Goal: Task Accomplishment & Management: Manage account settings

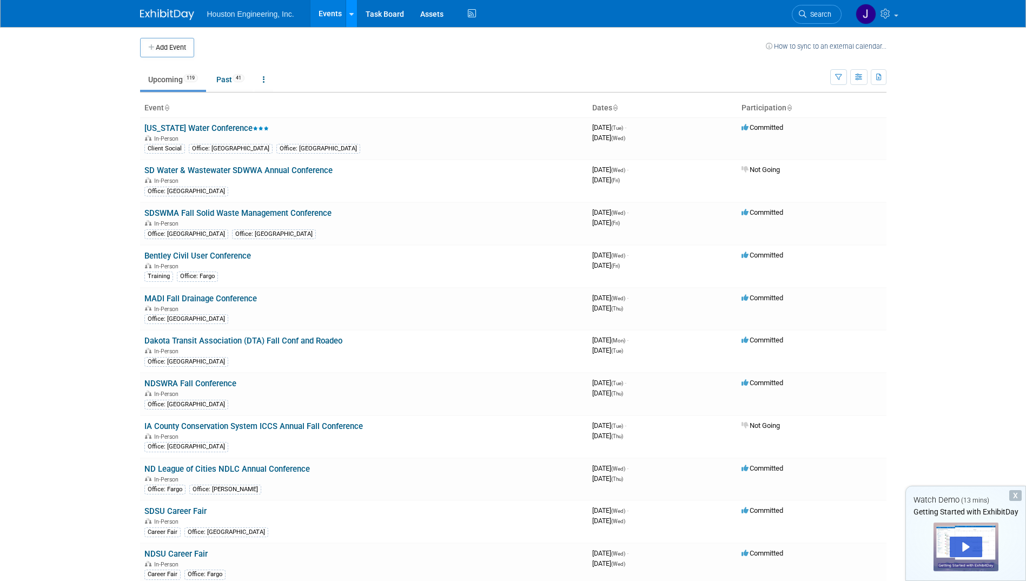
click at [353, 14] on link at bounding box center [351, 13] width 11 height 27
click at [272, 41] on td at bounding box center [480, 47] width 572 height 19
click at [268, 77] on link at bounding box center [264, 79] width 18 height 21
click at [320, 58] on td "Upcoming 119 Past 41 All Events 160 Past and Upcoming Grouped Annually Events g…" at bounding box center [485, 74] width 690 height 35
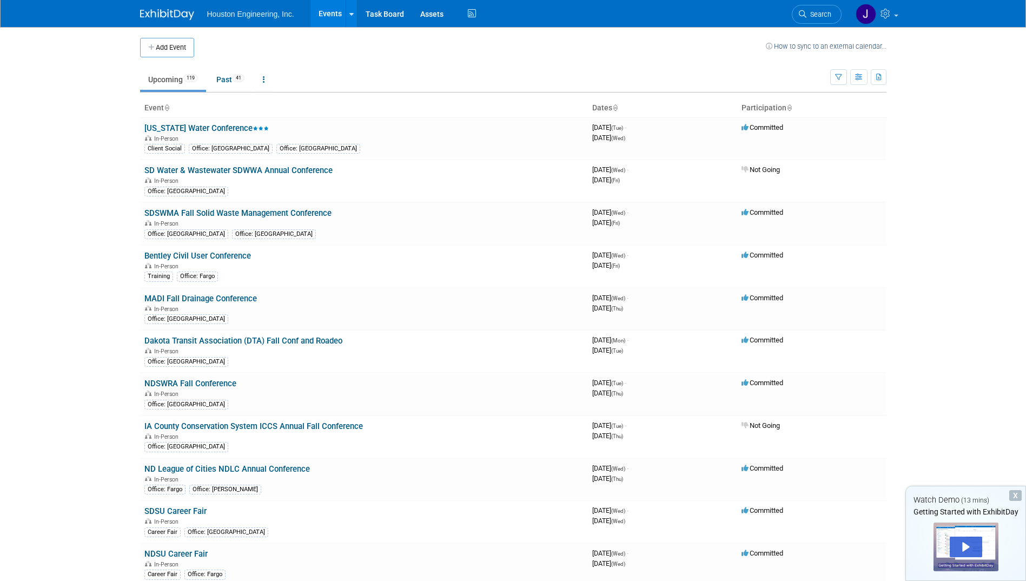
click at [327, 15] on link "Events" at bounding box center [329, 13] width 39 height 27
click at [1015, 493] on div "X" at bounding box center [1015, 495] width 12 height 11
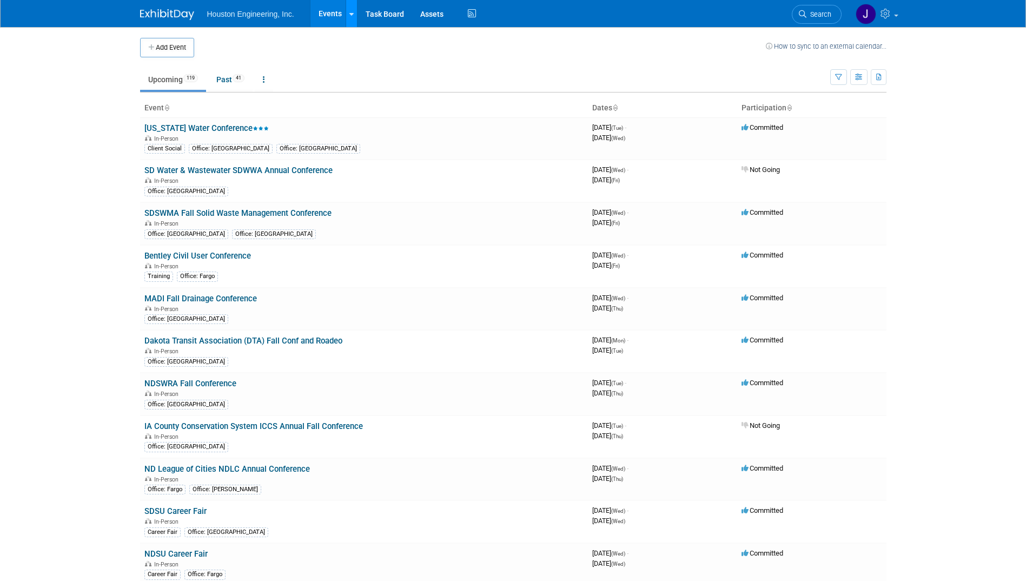
click at [350, 15] on icon at bounding box center [351, 14] width 4 height 7
click at [309, 50] on td at bounding box center [480, 47] width 572 height 19
click at [843, 79] on button "button" at bounding box center [838, 77] width 17 height 16
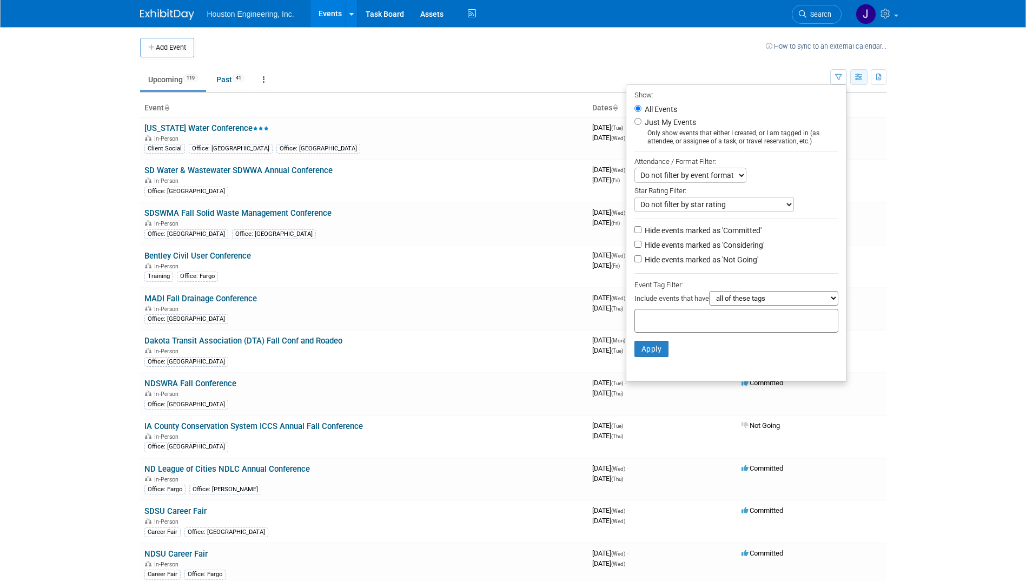
click at [859, 78] on icon "button" at bounding box center [859, 77] width 8 height 7
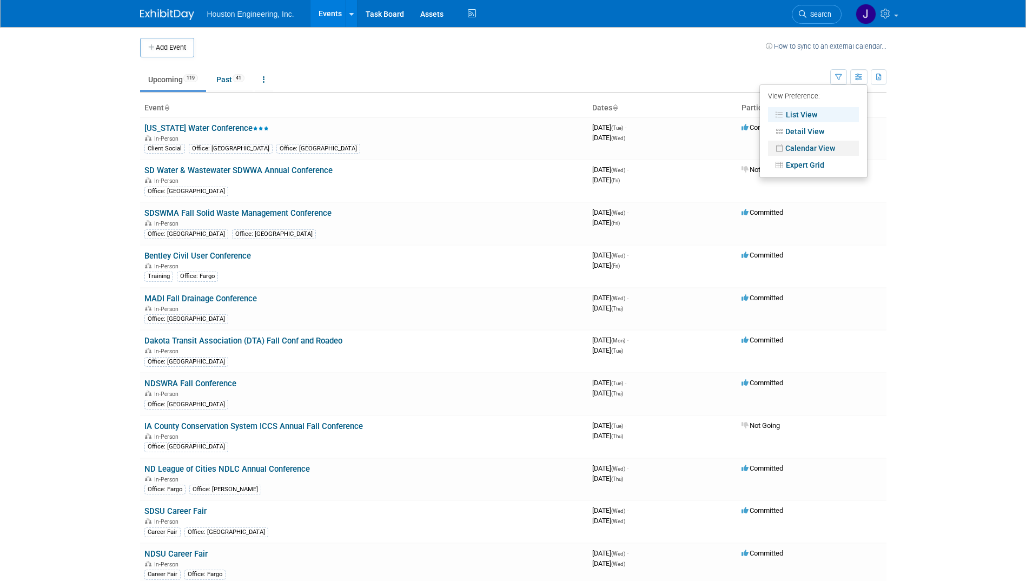
click at [812, 145] on link "Calendar View" at bounding box center [813, 148] width 91 height 15
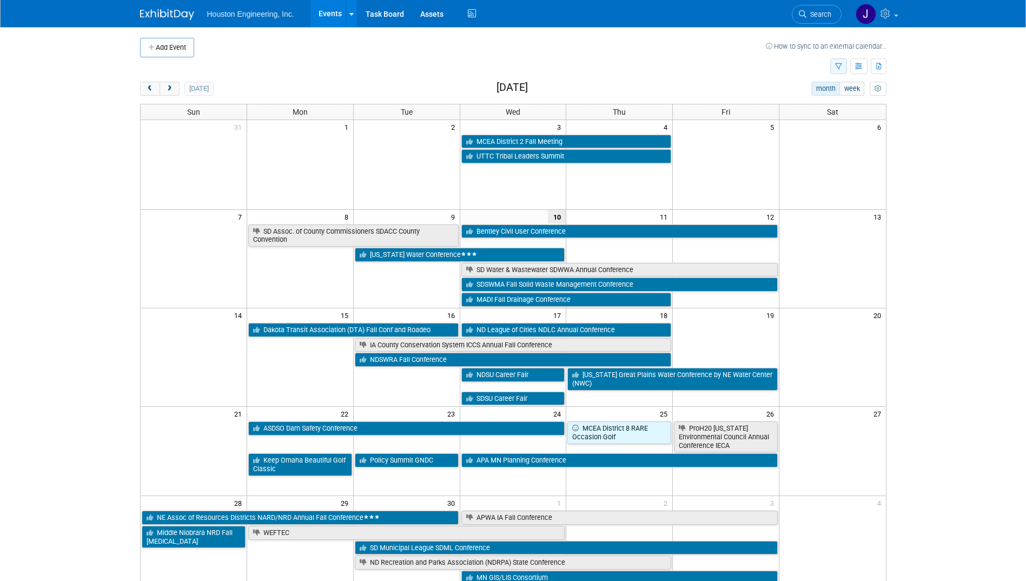
click at [834, 65] on button "button" at bounding box center [838, 66] width 17 height 16
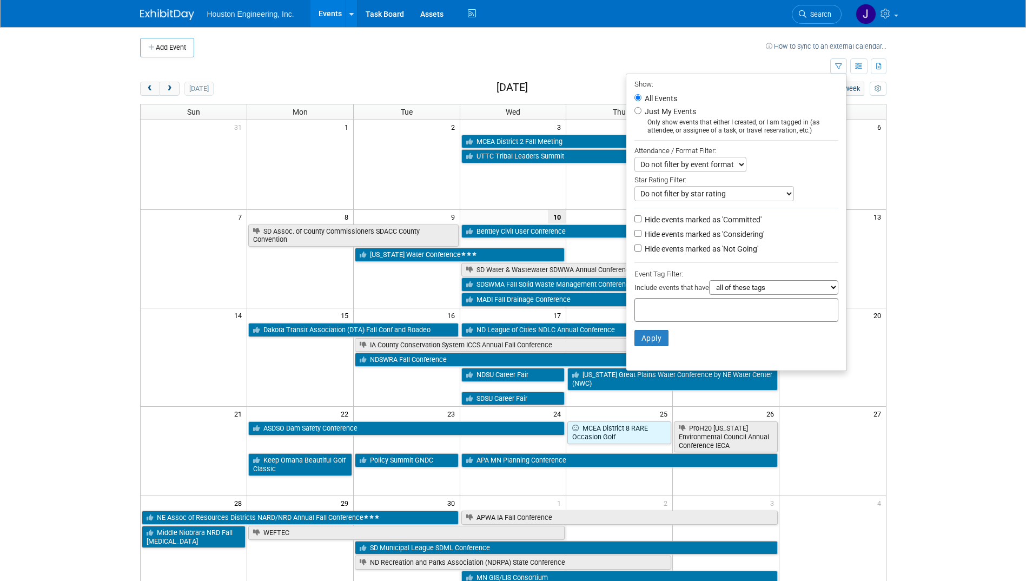
click at [849, 65] on div "Show: All Events Just My Events Only show events that either I created, or I am…" at bounding box center [858, 66] width 56 height 19
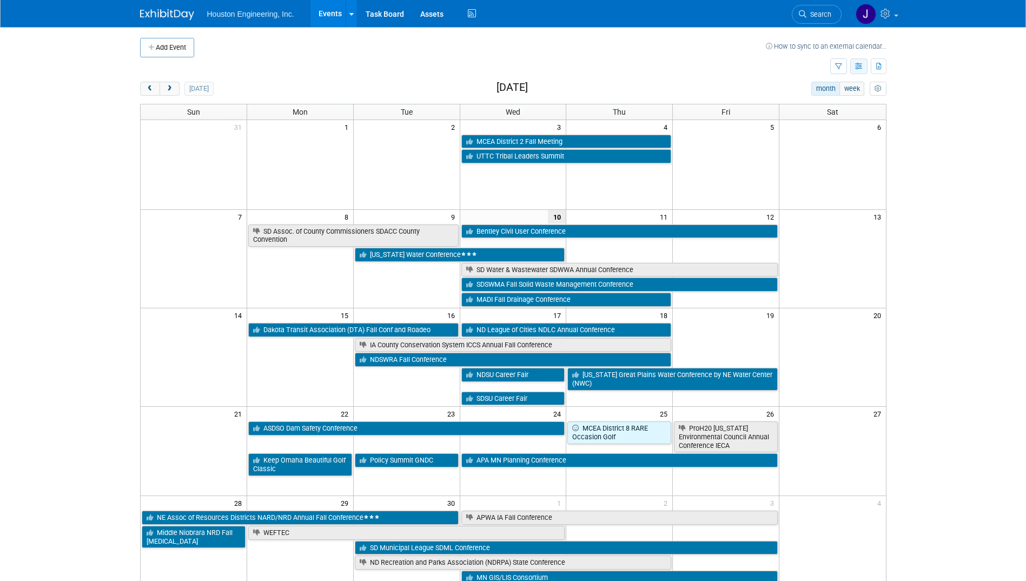
click at [855, 65] on icon "button" at bounding box center [859, 66] width 8 height 7
click at [810, 117] on link "Detail View" at bounding box center [813, 120] width 91 height 15
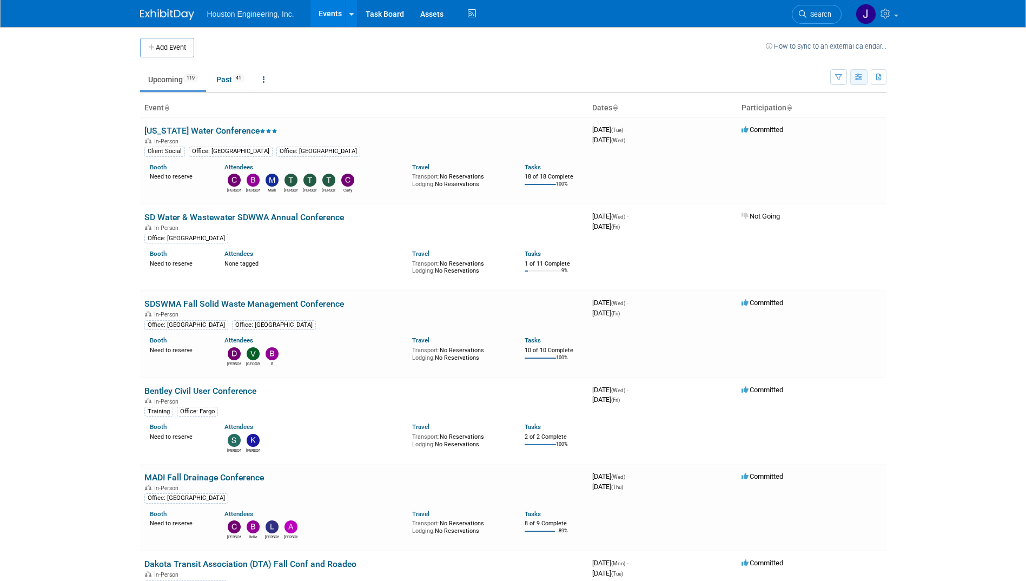
click at [859, 77] on icon "button" at bounding box center [859, 77] width 8 height 7
click at [879, 79] on icon "button" at bounding box center [879, 77] width 6 height 7
click at [840, 79] on icon "button" at bounding box center [838, 77] width 7 height 7
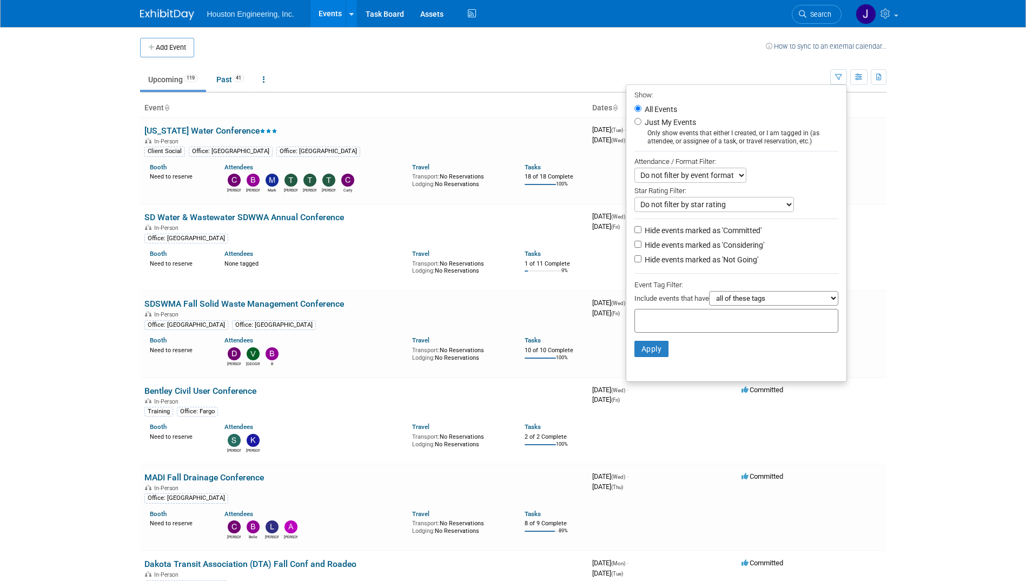
click at [632, 56] on td at bounding box center [480, 47] width 572 height 19
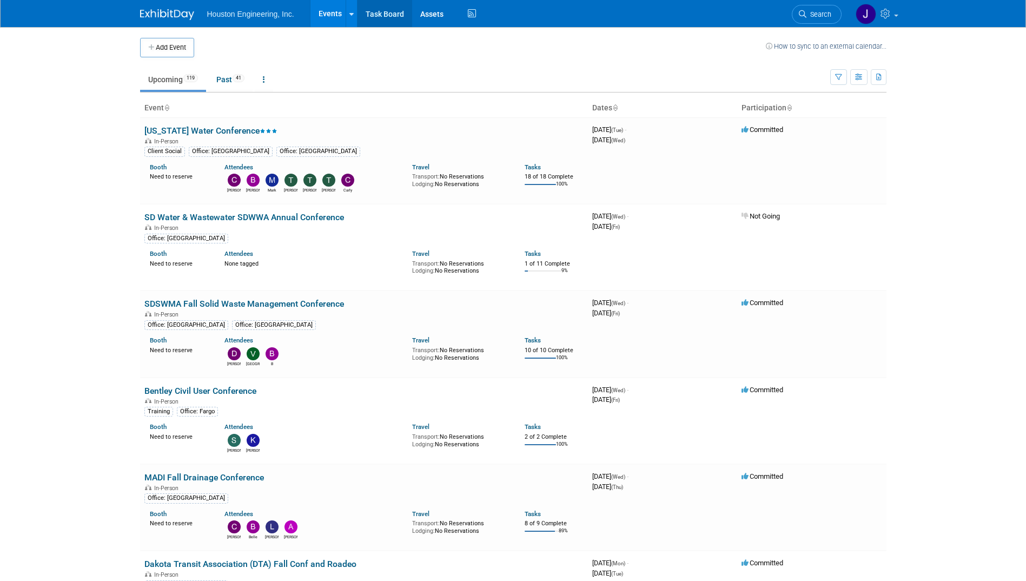
click at [409, 12] on link "Task Board" at bounding box center [385, 13] width 55 height 27
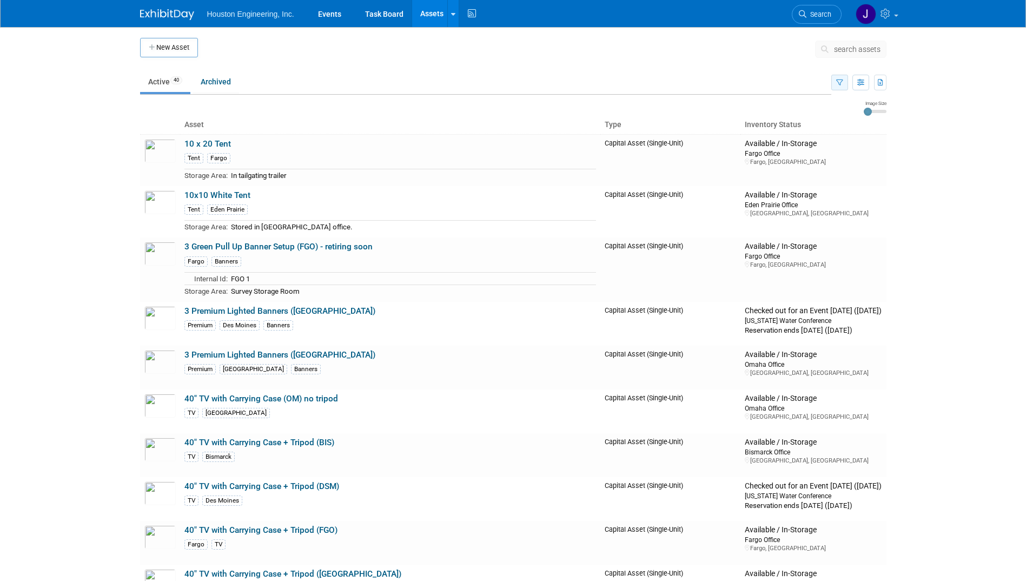
click at [836, 83] on icon "button" at bounding box center [839, 83] width 7 height 7
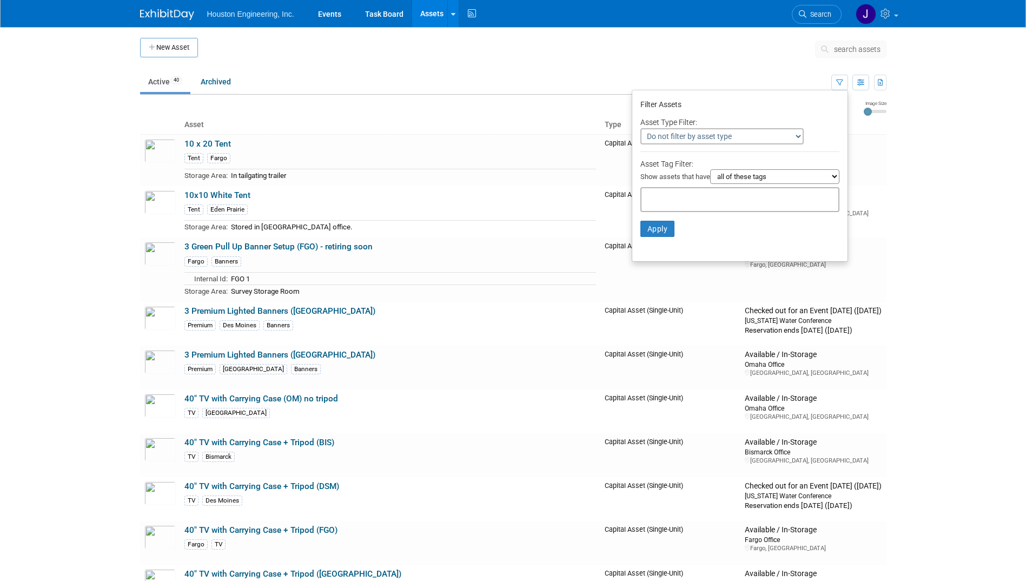
click at [767, 177] on select "all of these tags any one of these tags only and exactly these specific tags" at bounding box center [774, 176] width 129 height 15
click at [680, 194] on input "text" at bounding box center [689, 198] width 87 height 11
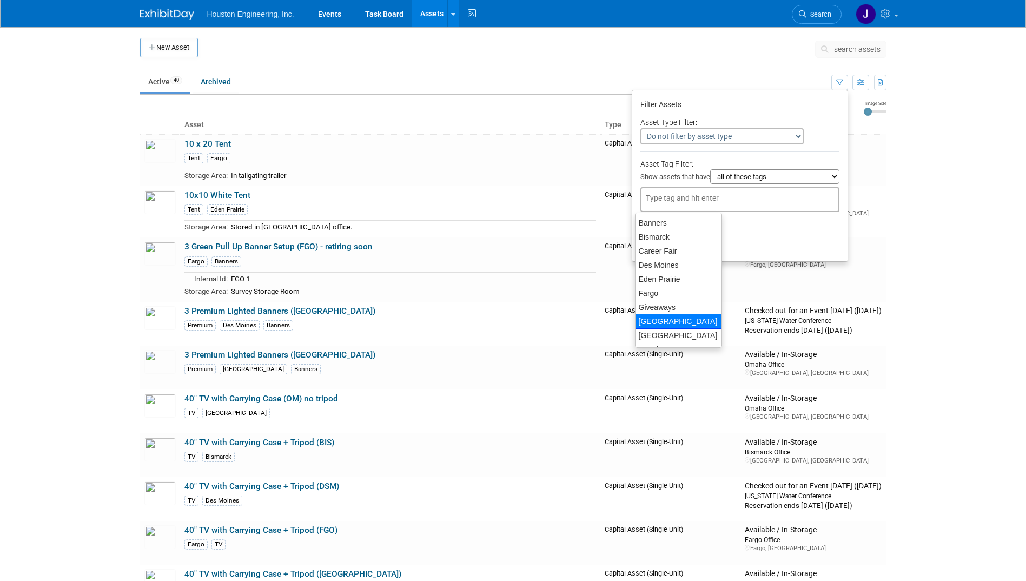
click at [660, 323] on div "[GEOGRAPHIC_DATA]" at bounding box center [678, 321] width 87 height 15
type input "[GEOGRAPHIC_DATA]"
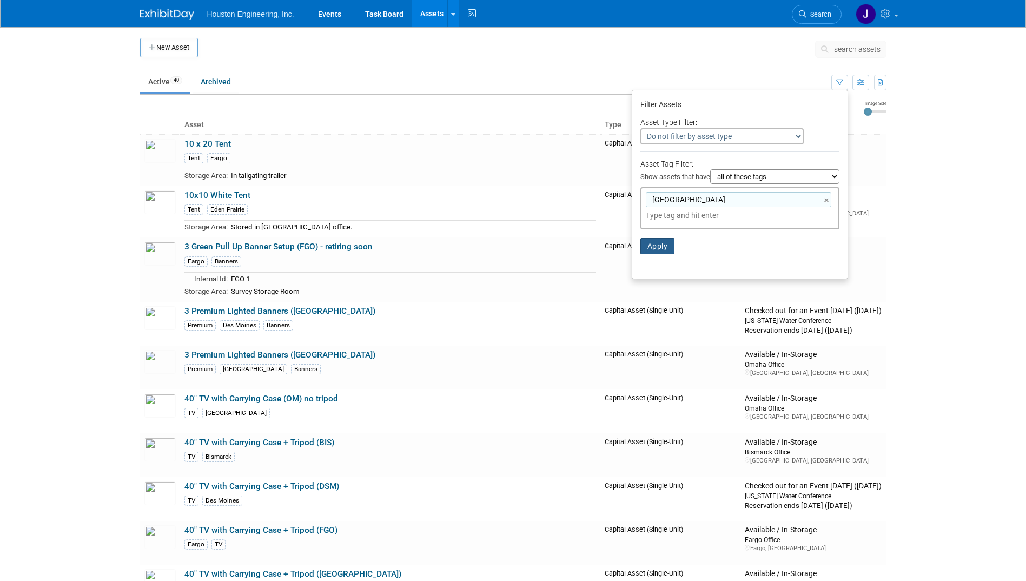
click at [640, 248] on button "Apply" at bounding box center [657, 246] width 35 height 16
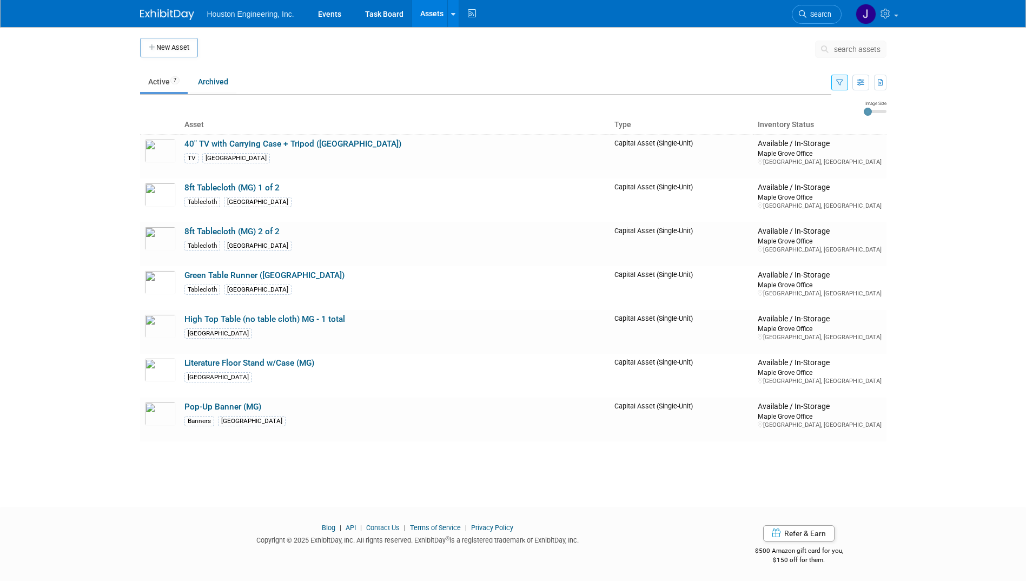
click at [842, 82] on icon "button" at bounding box center [839, 83] width 7 height 7
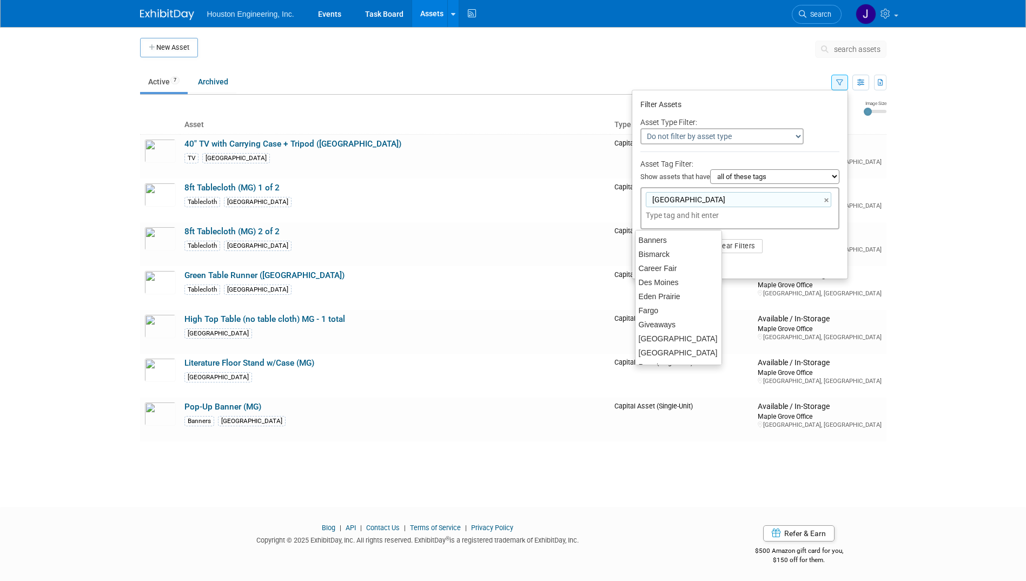
click at [690, 220] on input "text" at bounding box center [689, 215] width 87 height 11
click at [675, 294] on div "Eden Prairie" at bounding box center [678, 296] width 87 height 15
type input "Maple Grove, Eden Prairie"
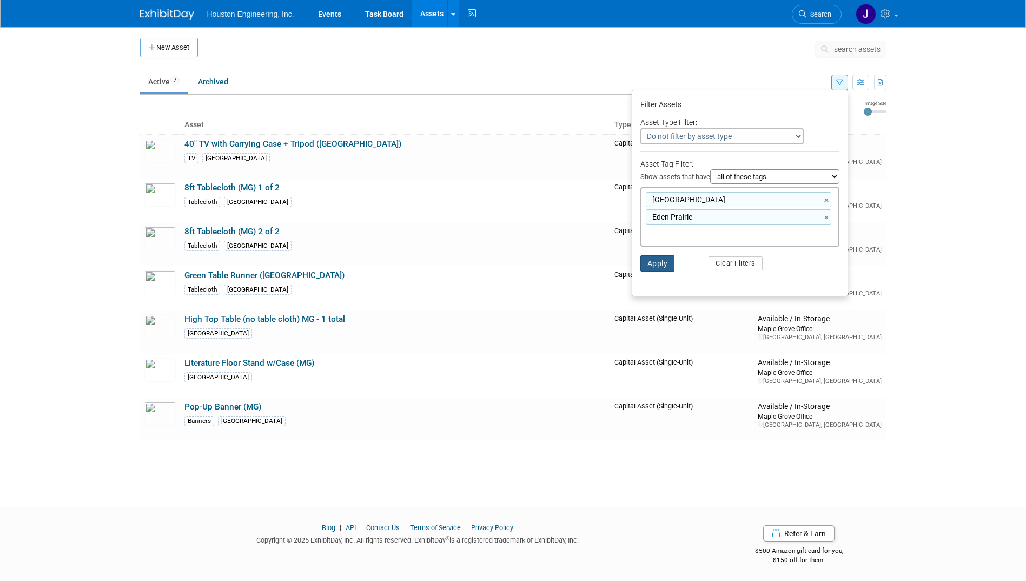
click at [664, 267] on button "Apply" at bounding box center [657, 263] width 35 height 16
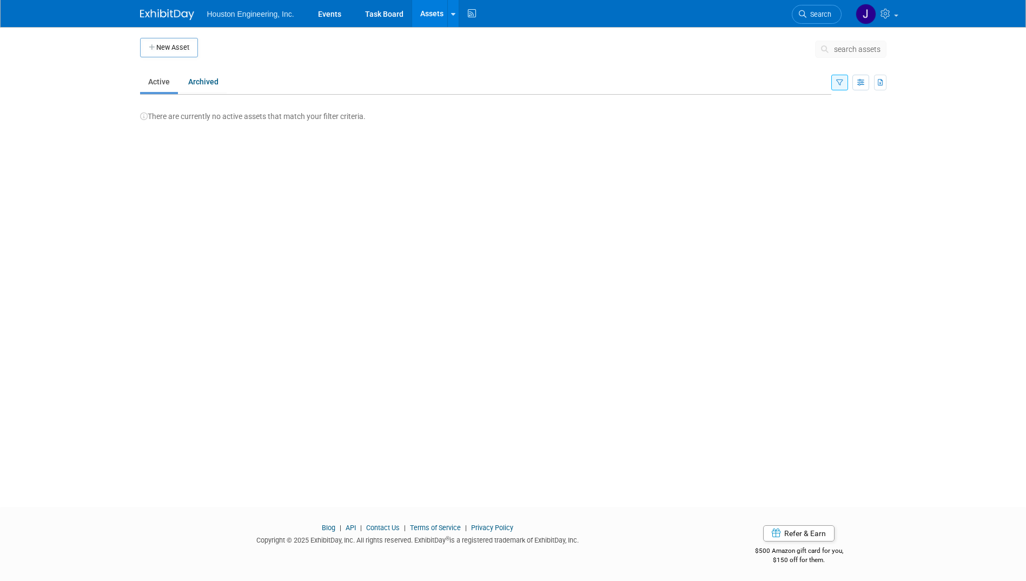
click at [832, 81] on button "button" at bounding box center [839, 83] width 17 height 16
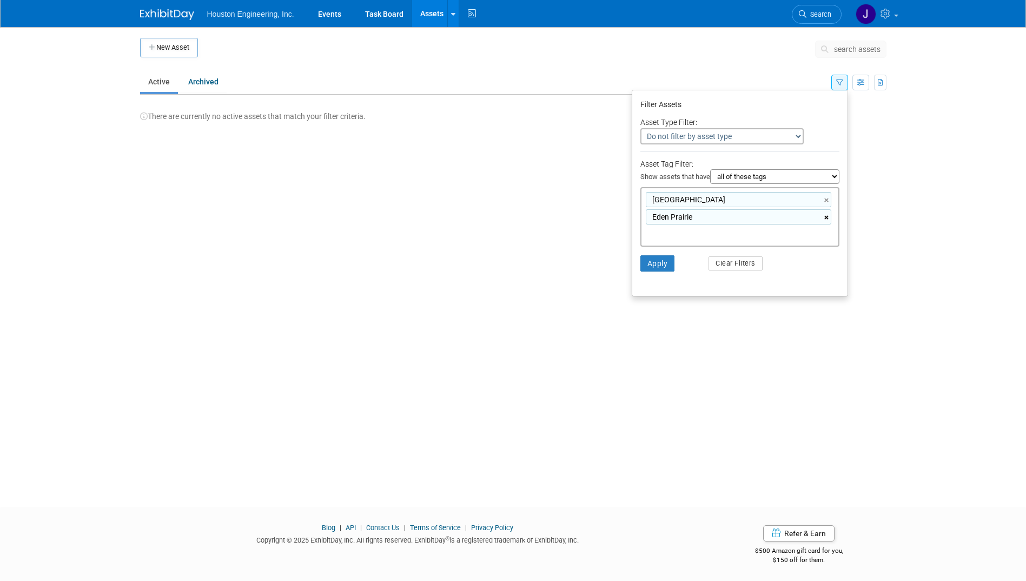
click at [825, 219] on link "×" at bounding box center [827, 217] width 7 height 12
type input "[GEOGRAPHIC_DATA]"
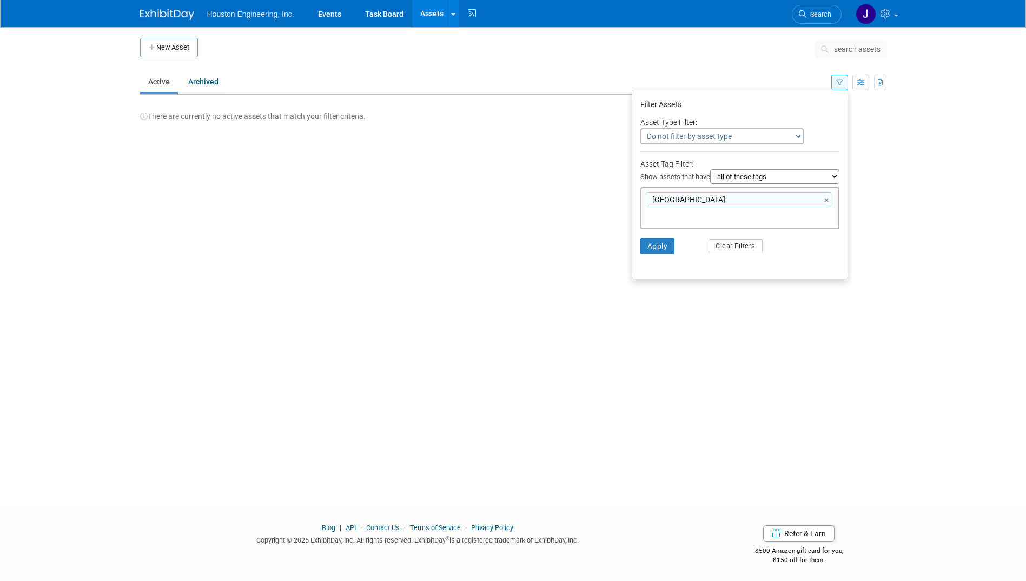
click at [823, 243] on li "Apply Clear Filters" at bounding box center [739, 246] width 215 height 32
click at [664, 249] on button "Apply" at bounding box center [657, 246] width 35 height 16
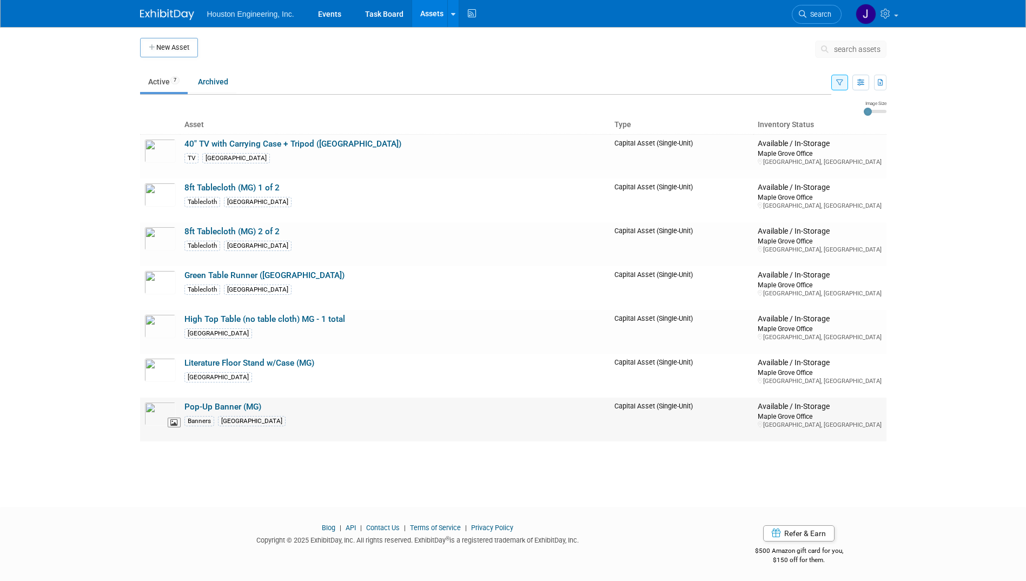
click at [160, 413] on img at bounding box center [159, 414] width 31 height 24
click at [163, 410] on img at bounding box center [159, 414] width 31 height 24
click at [160, 285] on img at bounding box center [159, 282] width 31 height 24
click at [318, 58] on td at bounding box center [506, 51] width 617 height 27
click at [842, 87] on button "button" at bounding box center [839, 83] width 17 height 16
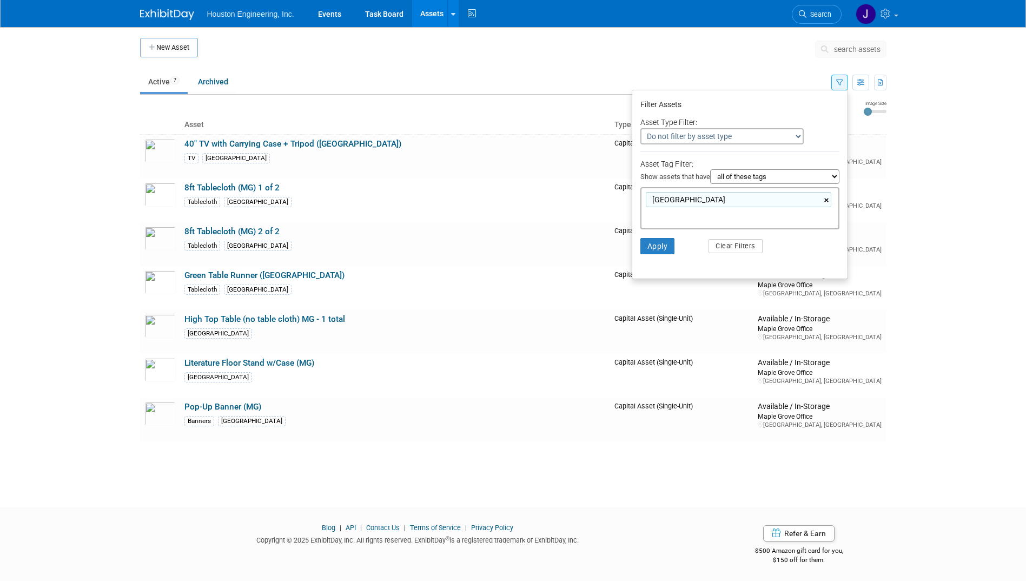
click at [829, 197] on link "×" at bounding box center [827, 200] width 7 height 12
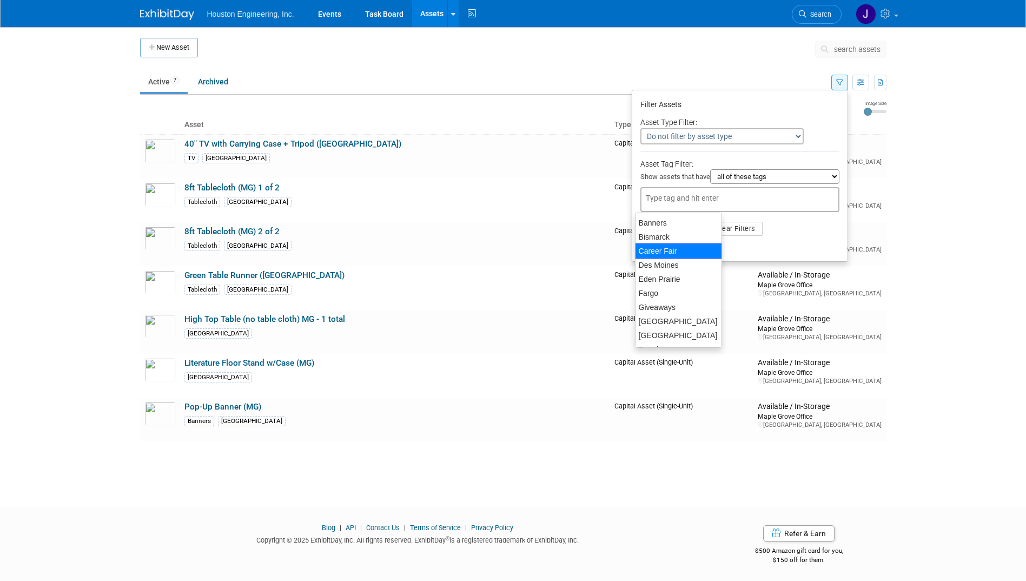
click at [685, 243] on div "Career Fair" at bounding box center [678, 250] width 87 height 15
type input "Career Fair"
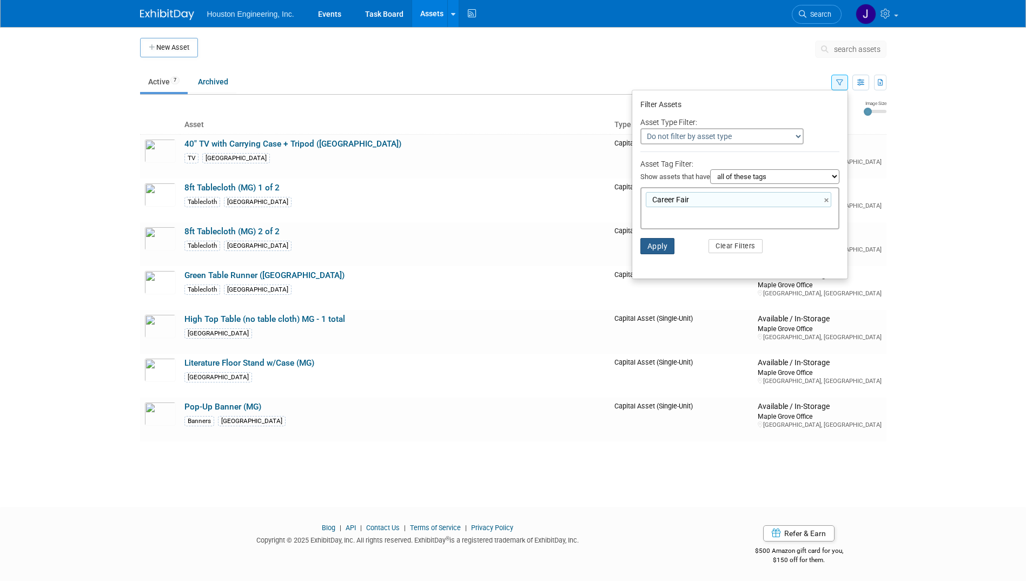
click at [663, 244] on button "Apply" at bounding box center [657, 246] width 35 height 16
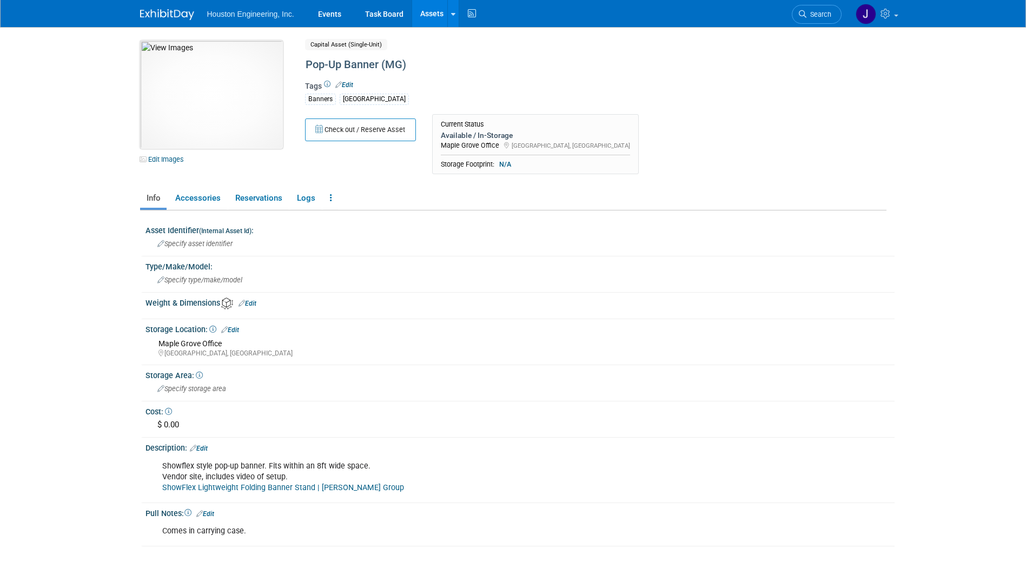
click at [188, 78] on img at bounding box center [211, 95] width 143 height 108
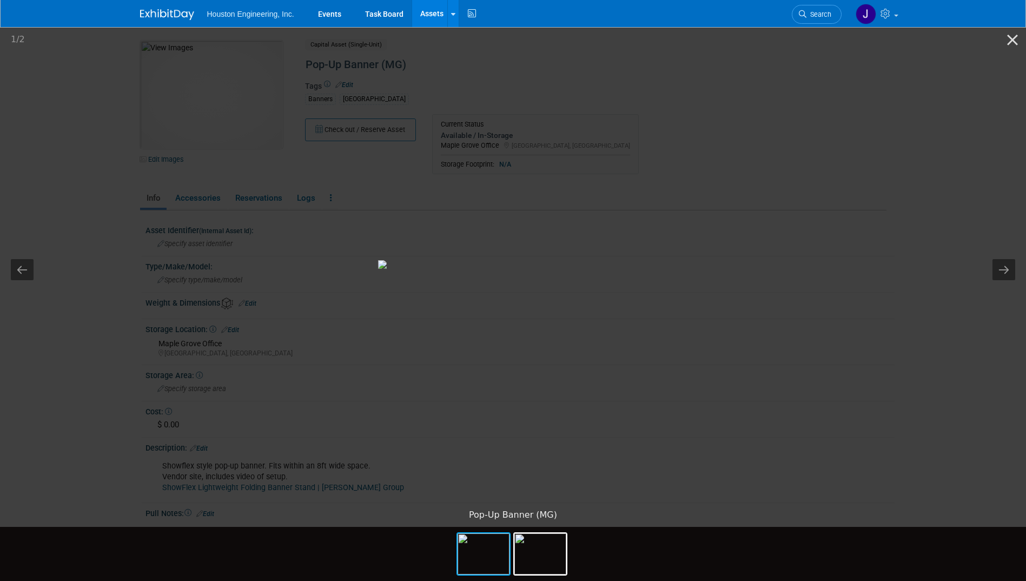
click at [885, 290] on picture at bounding box center [513, 264] width 1026 height 478
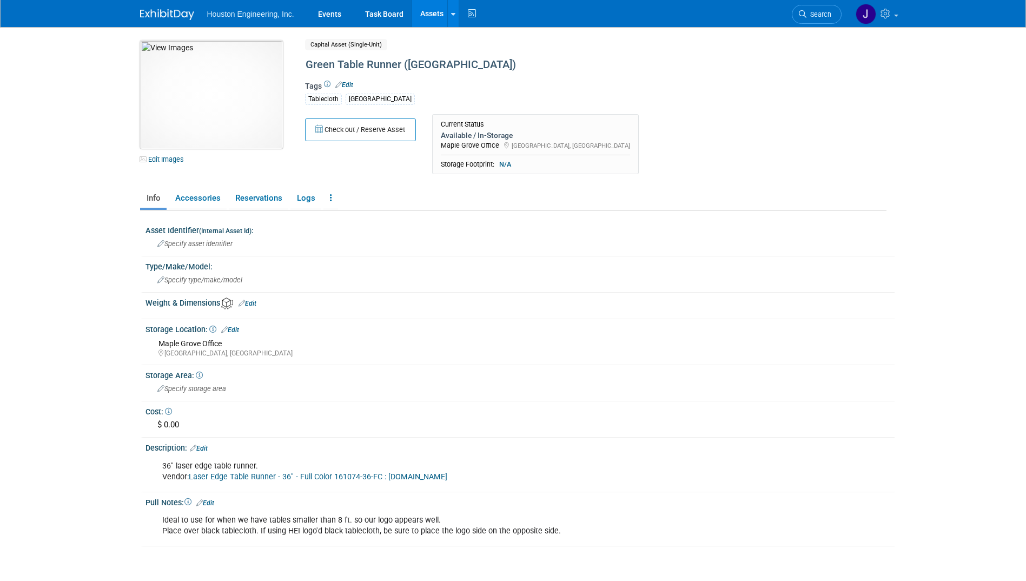
click at [213, 113] on img at bounding box center [211, 95] width 143 height 108
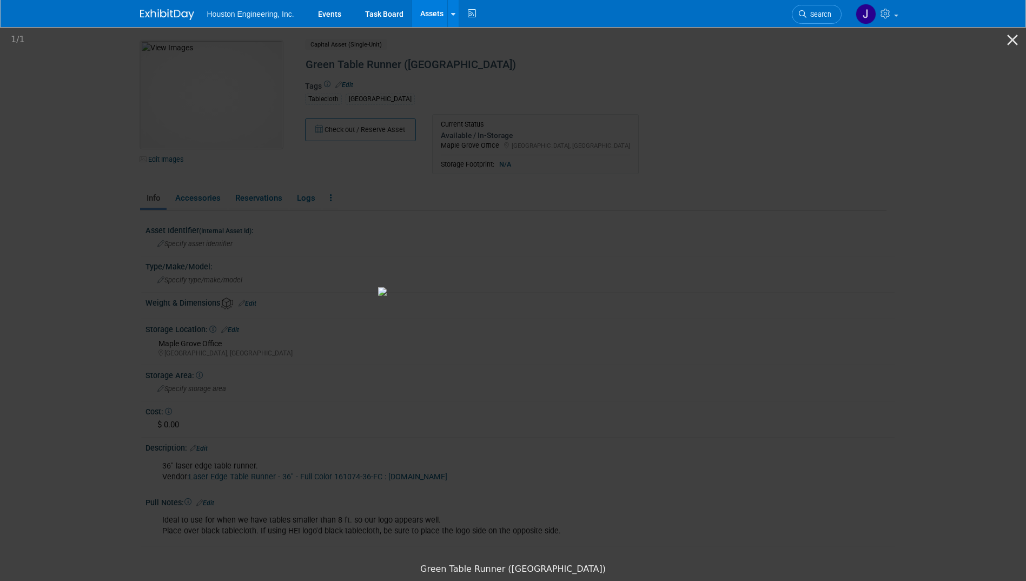
click at [33, 173] on picture at bounding box center [513, 291] width 1026 height 532
click at [50, 170] on picture at bounding box center [513, 291] width 1026 height 532
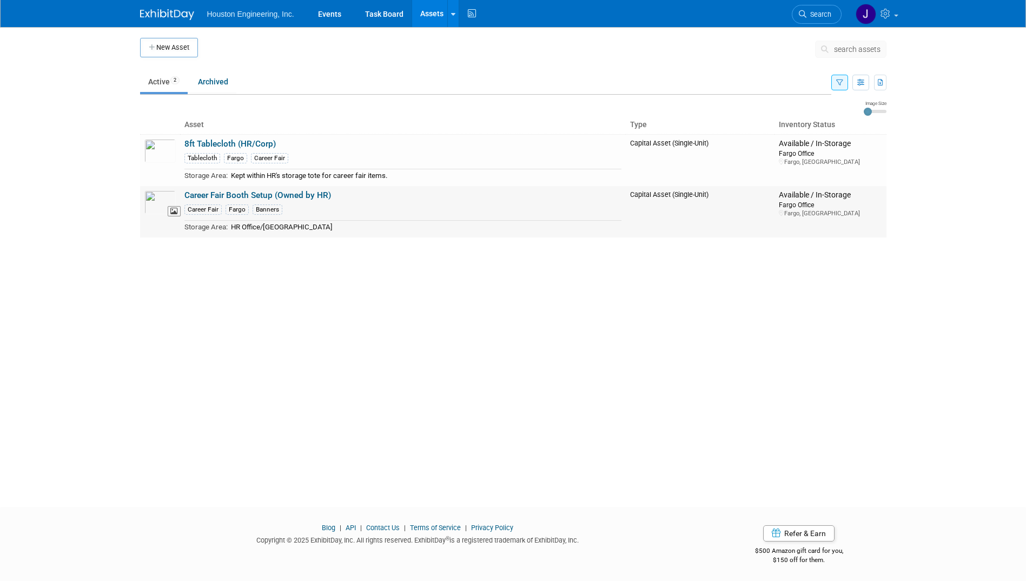
click at [158, 202] on img at bounding box center [159, 202] width 31 height 24
click at [154, 153] on img at bounding box center [159, 151] width 31 height 24
click at [839, 83] on icon "button" at bounding box center [839, 83] width 7 height 7
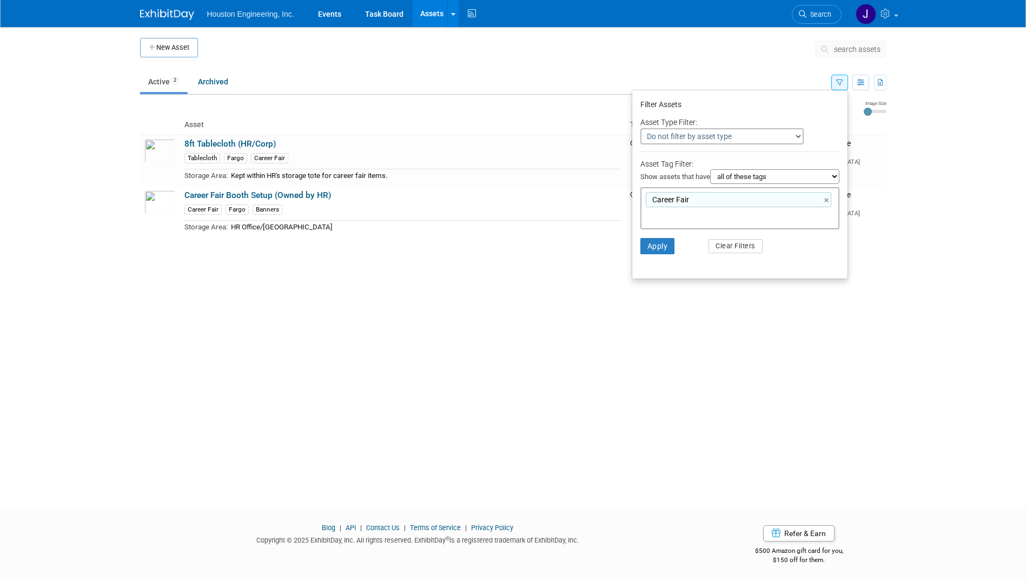
click at [823, 200] on div "Career Fair ×" at bounding box center [739, 199] width 186 height 15
type input "Career Fair"
click at [825, 199] on link "×" at bounding box center [827, 200] width 7 height 12
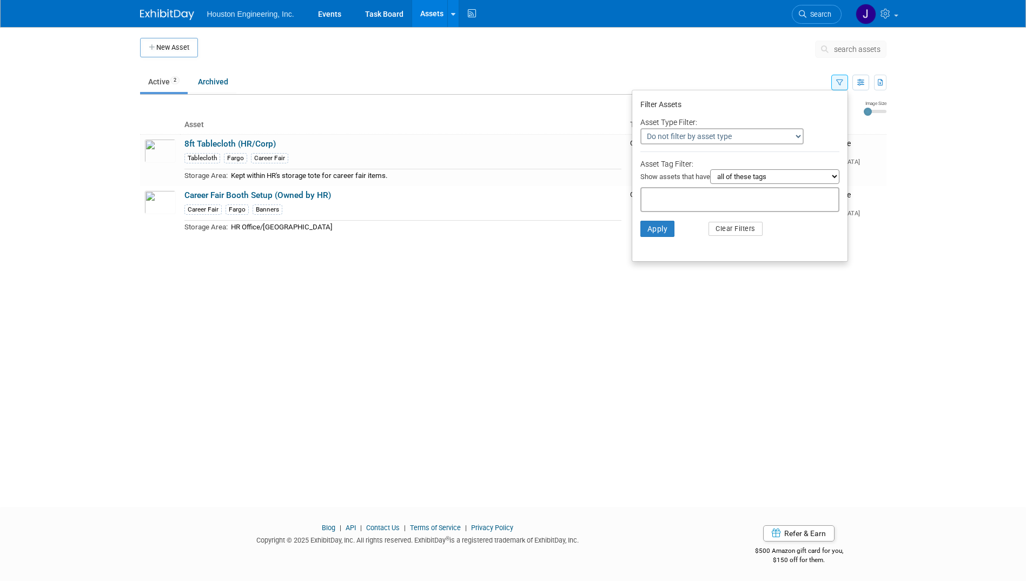
click at [791, 288] on div "New Asset search assets Choose the type of asset you'd like to create: Capital …" at bounding box center [513, 257] width 763 height 460
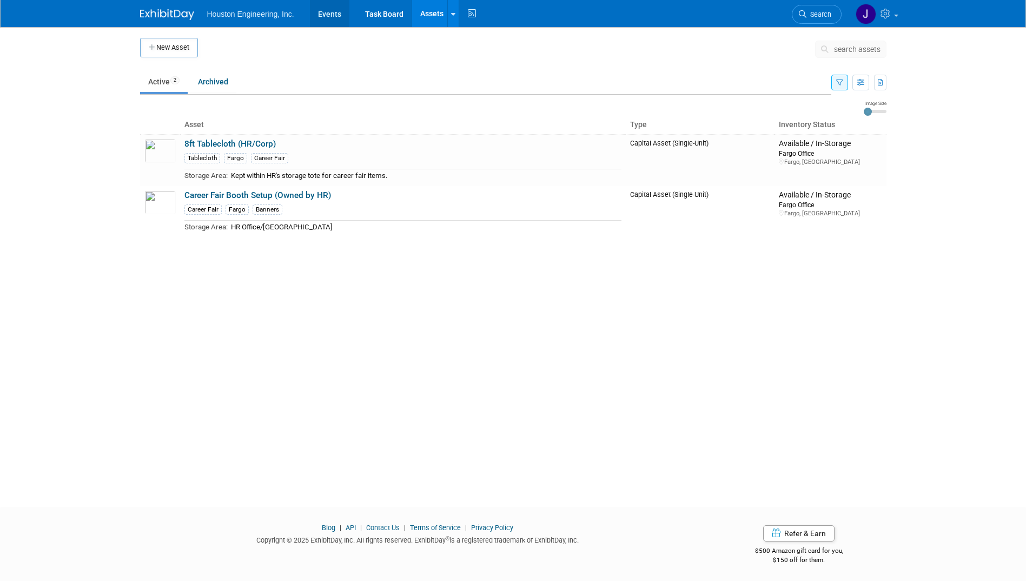
click at [334, 20] on link "Events" at bounding box center [329, 13] width 39 height 27
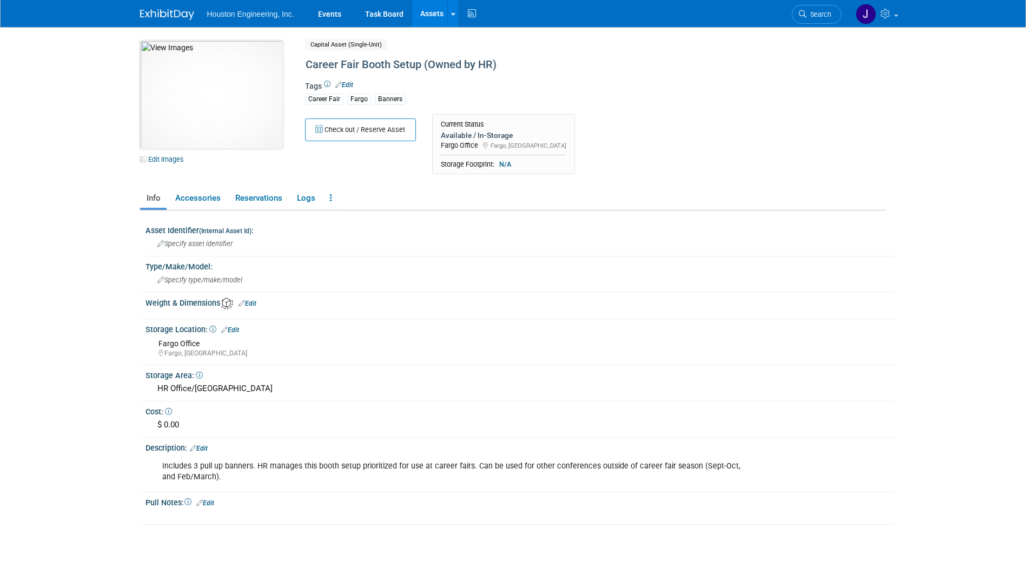
click at [196, 98] on img at bounding box center [211, 95] width 143 height 108
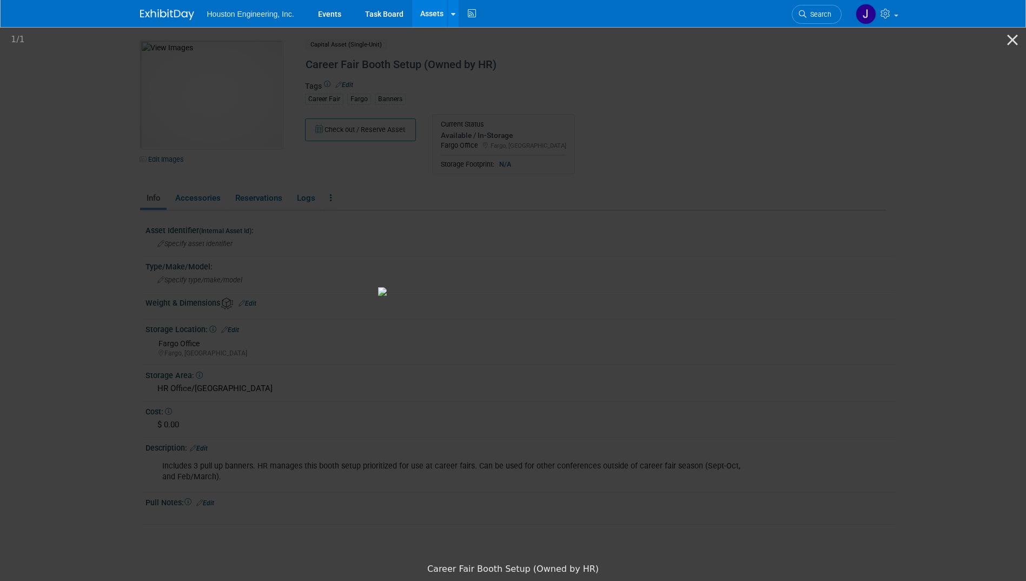
click at [110, 305] on picture at bounding box center [513, 291] width 1026 height 532
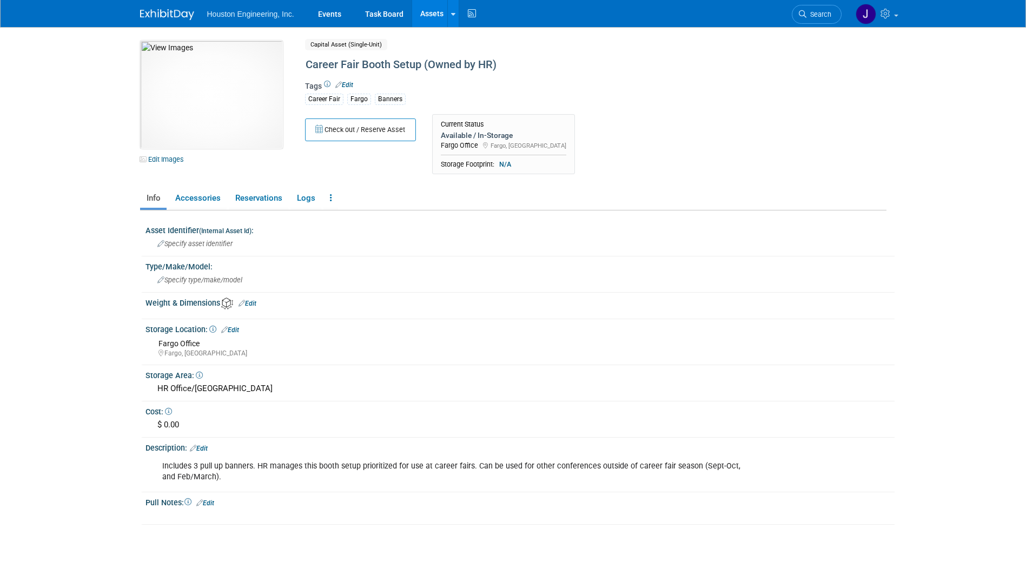
drag, startPoint x: 234, startPoint y: 480, endPoint x: 154, endPoint y: 466, distance: 81.3
click at [154, 466] on div "Includes 3 pull up banners. HR manages this booth setup prioritized for use at …" at bounding box center [519, 471] width 749 height 36
drag, startPoint x: 154, startPoint y: 466, endPoint x: 261, endPoint y: 475, distance: 108.0
click at [261, 475] on div "Includes 3 pull up banners. HR manages this booth setup prioritized for use at …" at bounding box center [454, 471] width 599 height 32
click at [75, 329] on body "Houston Engineering, Inc. Events Task Board Assets New Asset" at bounding box center [513, 290] width 1026 height 581
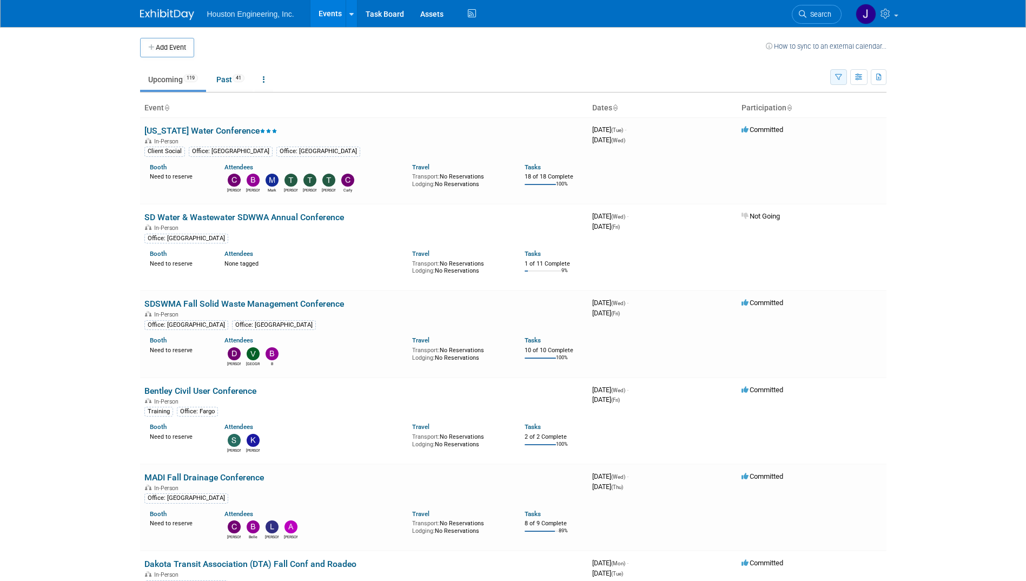
click at [839, 79] on icon "button" at bounding box center [838, 77] width 7 height 7
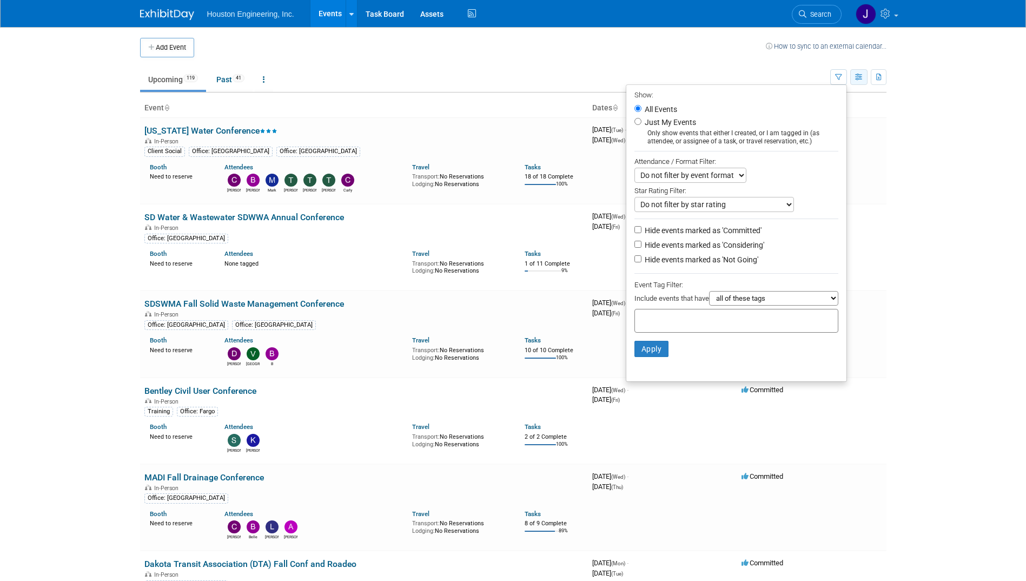
click at [857, 75] on icon "button" at bounding box center [859, 77] width 8 height 7
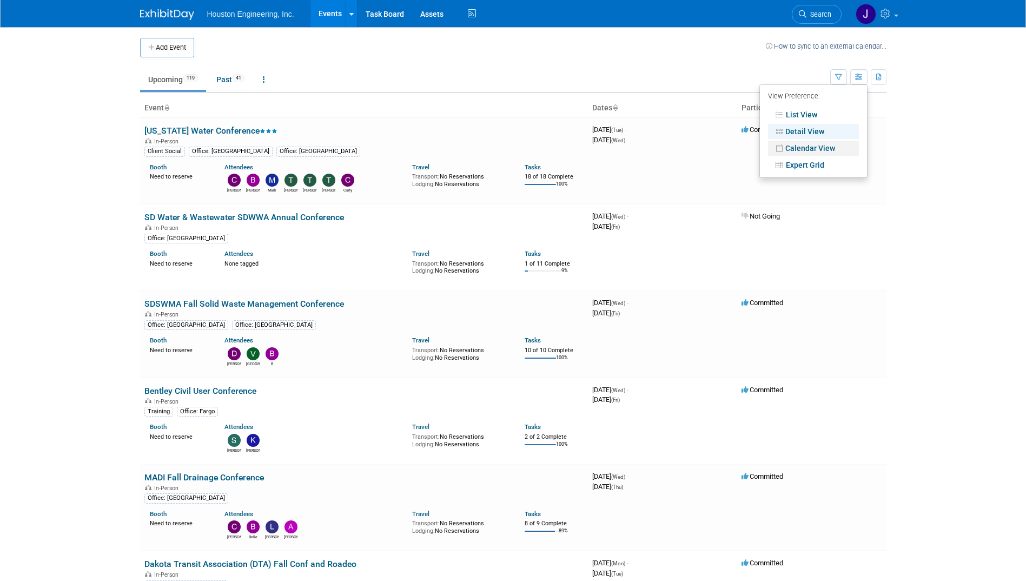
click at [816, 150] on link "Calendar View" at bounding box center [813, 148] width 91 height 15
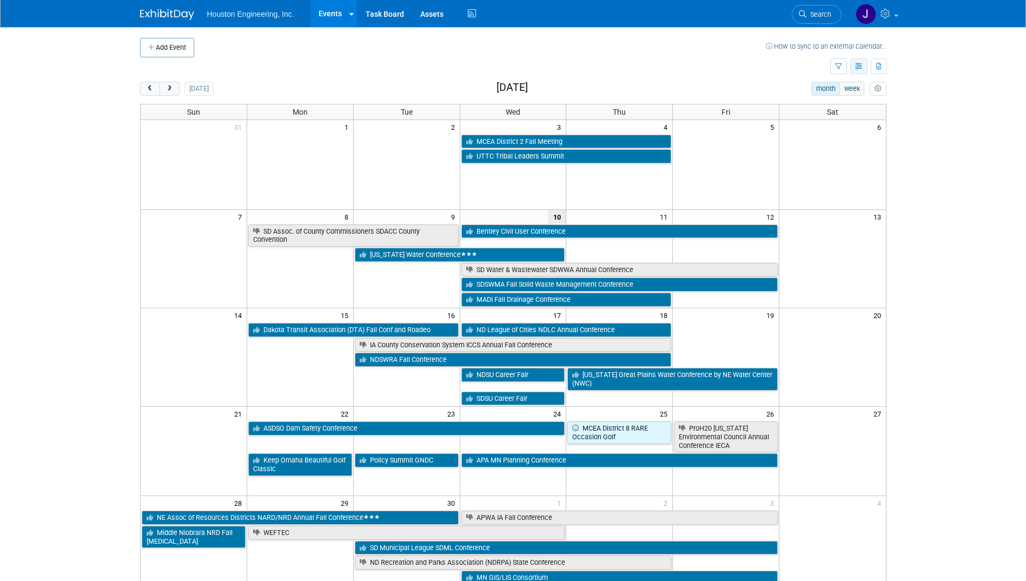
click at [858, 67] on icon "button" at bounding box center [859, 66] width 8 height 7
click at [806, 117] on link "Detail View" at bounding box center [813, 120] width 91 height 15
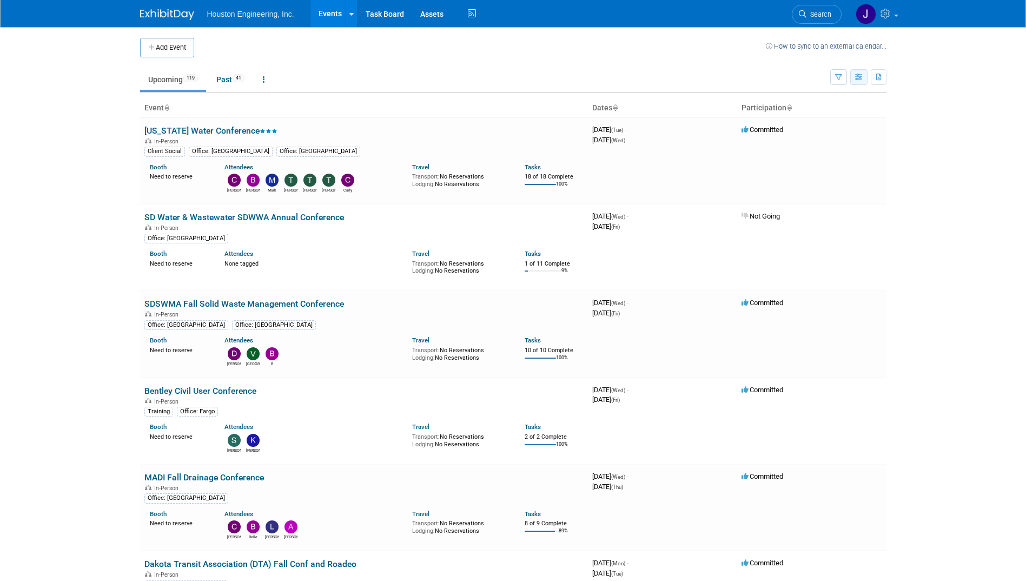
click at [863, 80] on icon "button" at bounding box center [859, 77] width 8 height 7
click at [829, 146] on link "Calendar View" at bounding box center [813, 148] width 91 height 15
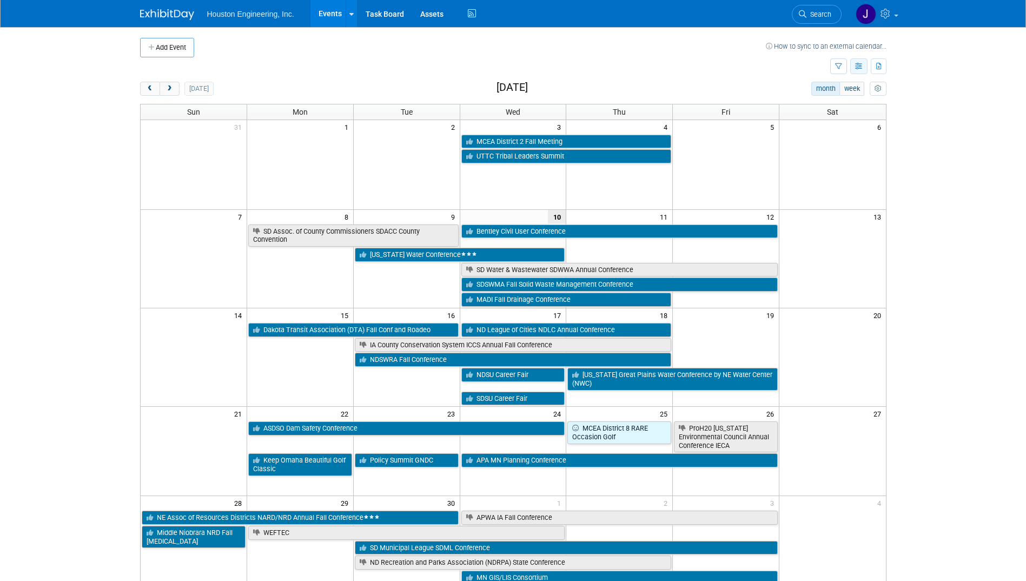
click at [855, 65] on icon "button" at bounding box center [859, 66] width 8 height 7
click at [815, 149] on link "Expert Grid" at bounding box center [813, 154] width 91 height 15
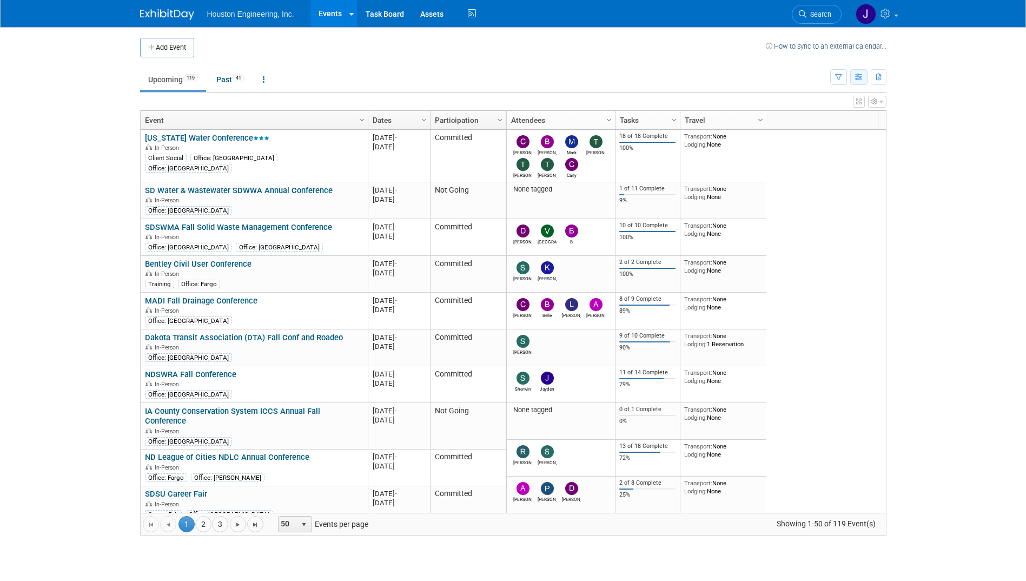
click at [857, 77] on icon "button" at bounding box center [859, 77] width 8 height 7
click at [821, 143] on link "Calendar View" at bounding box center [813, 148] width 91 height 15
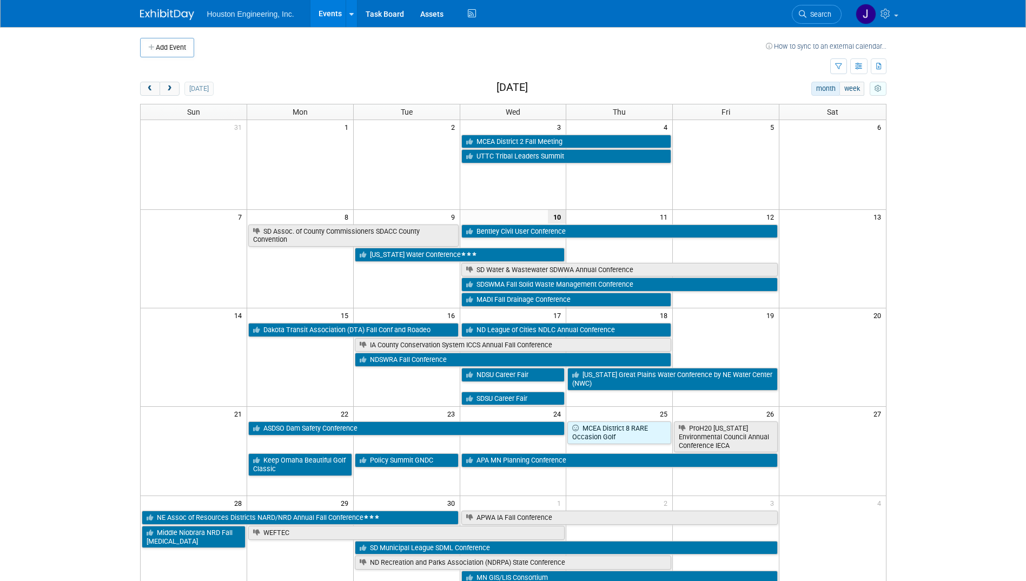
click at [879, 91] on icon "myCustomButton" at bounding box center [878, 88] width 7 height 7
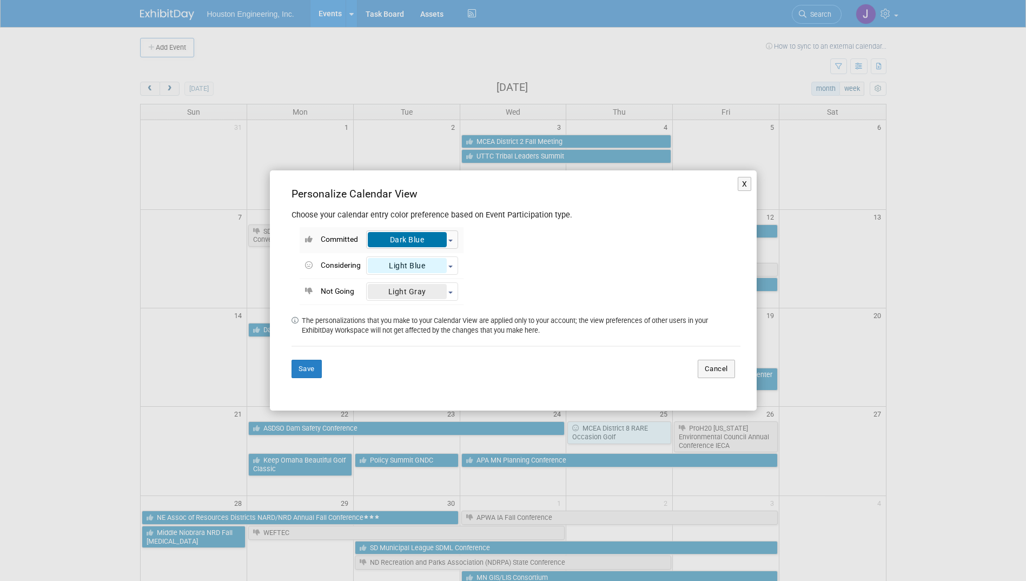
click at [451, 240] on b "button" at bounding box center [450, 241] width 4 height 2
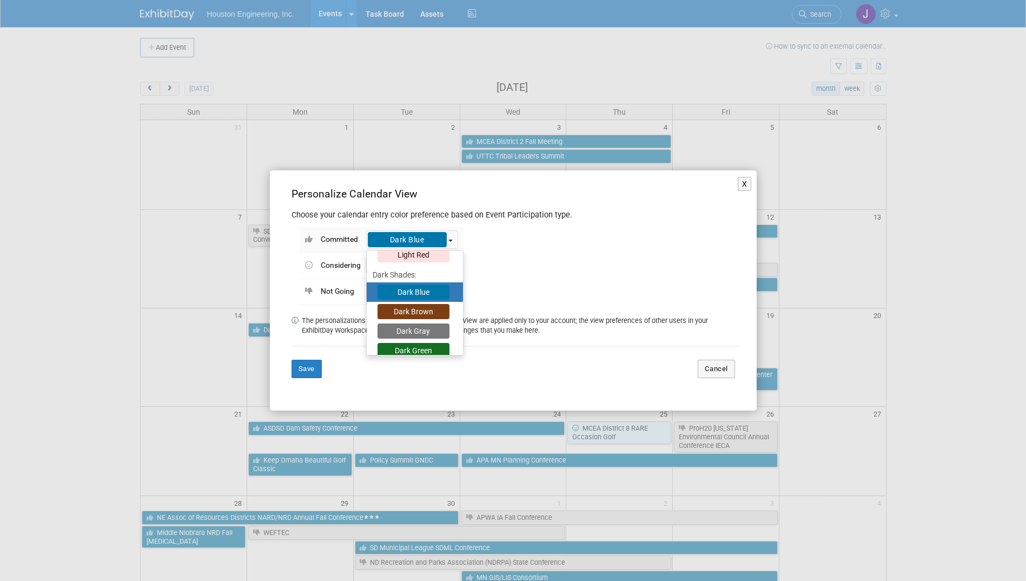
scroll to position [216, 0]
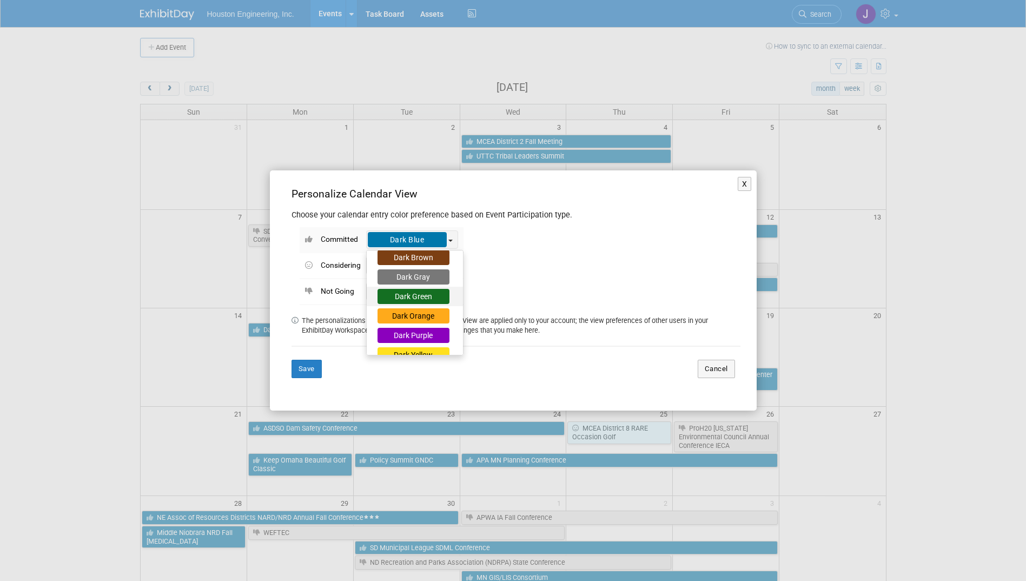
click at [428, 294] on div "Dark Green" at bounding box center [414, 296] width 72 height 15
click at [374, 294] on input "Dark Green" at bounding box center [370, 294] width 7 height 7
select select "7"
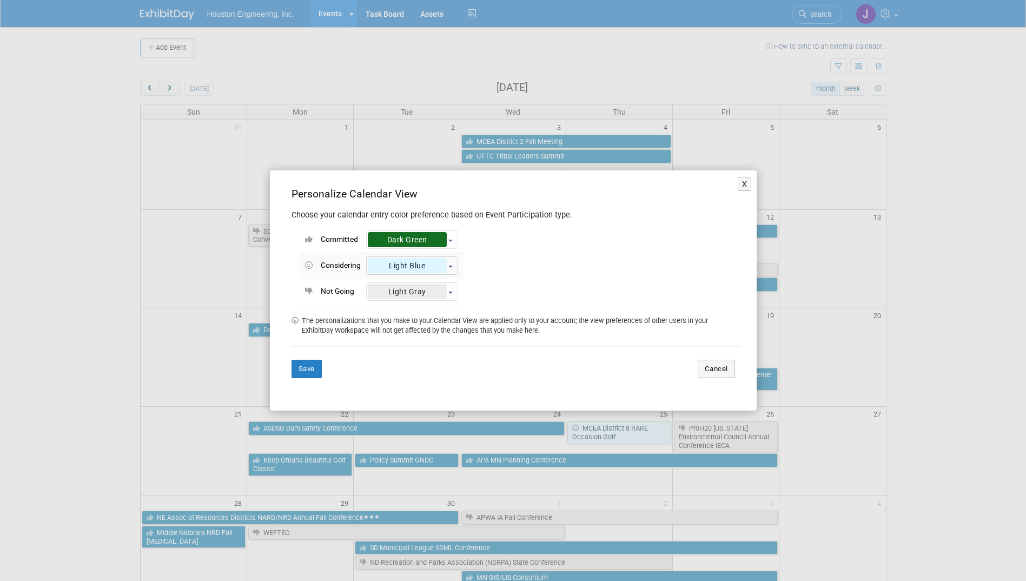
click at [452, 269] on button "Light Blue" at bounding box center [412, 265] width 92 height 18
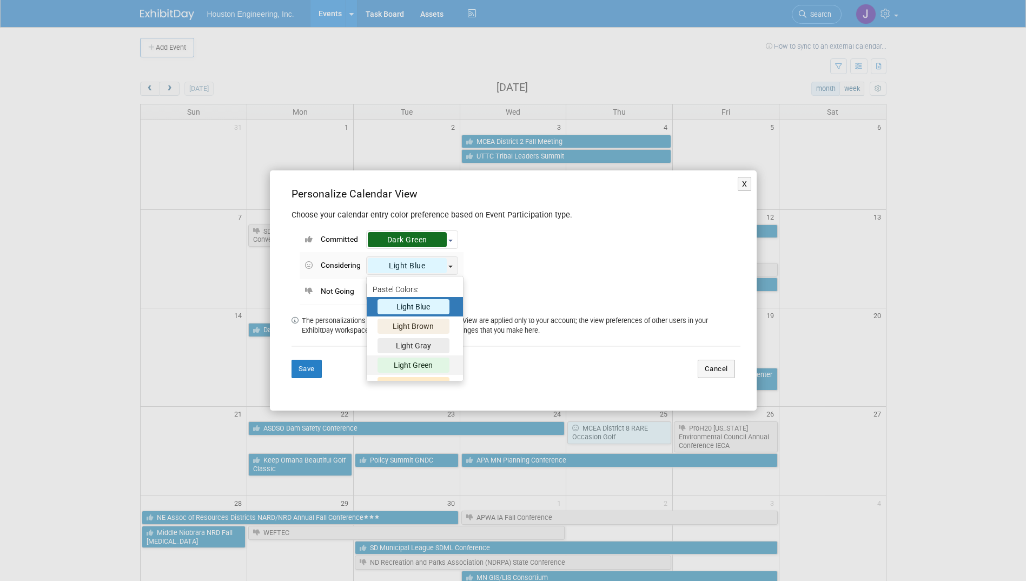
click at [433, 365] on div "Light Green" at bounding box center [414, 365] width 72 height 15
click at [374, 365] on input "Light Green" at bounding box center [370, 363] width 7 height 7
select select "6"
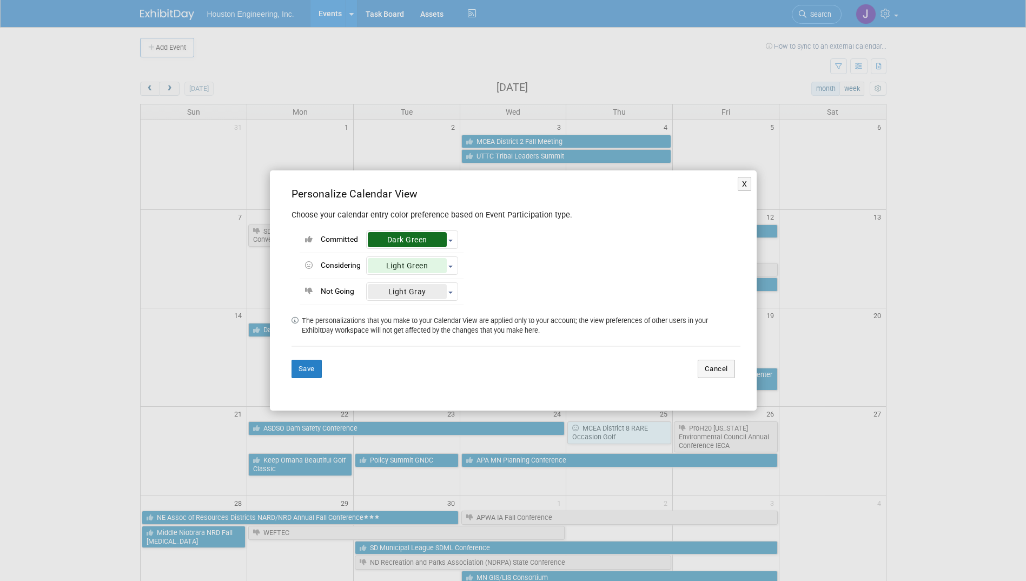
click at [519, 282] on div "Committed <div class='' style='text-align: center; padding: 4px 13px; border-ra…" at bounding box center [516, 263] width 449 height 84
click at [312, 372] on button "Save" at bounding box center [307, 369] width 30 height 18
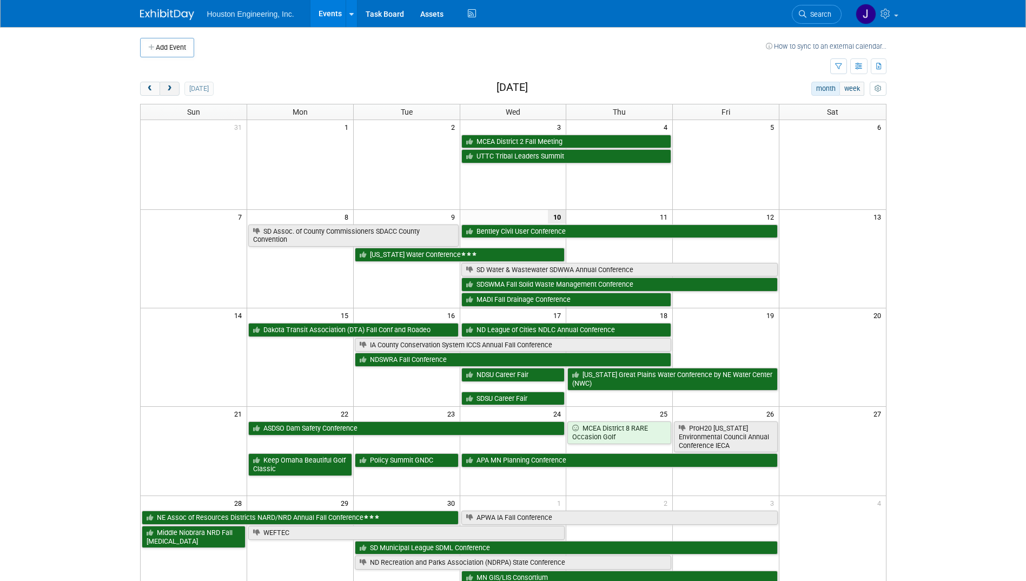
click at [170, 91] on span "next" at bounding box center [170, 88] width 8 height 7
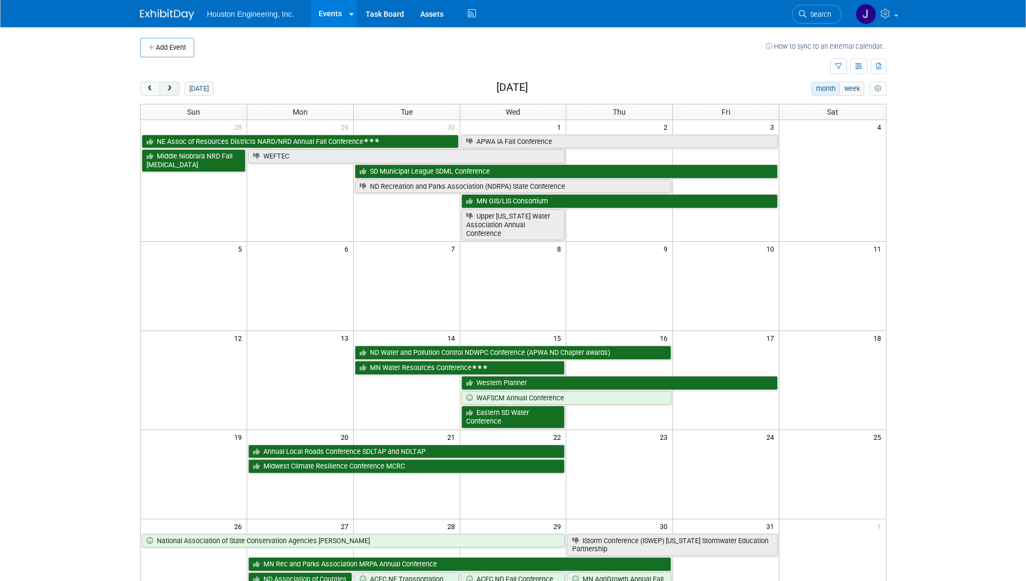
click at [171, 91] on span "next" at bounding box center [170, 88] width 8 height 7
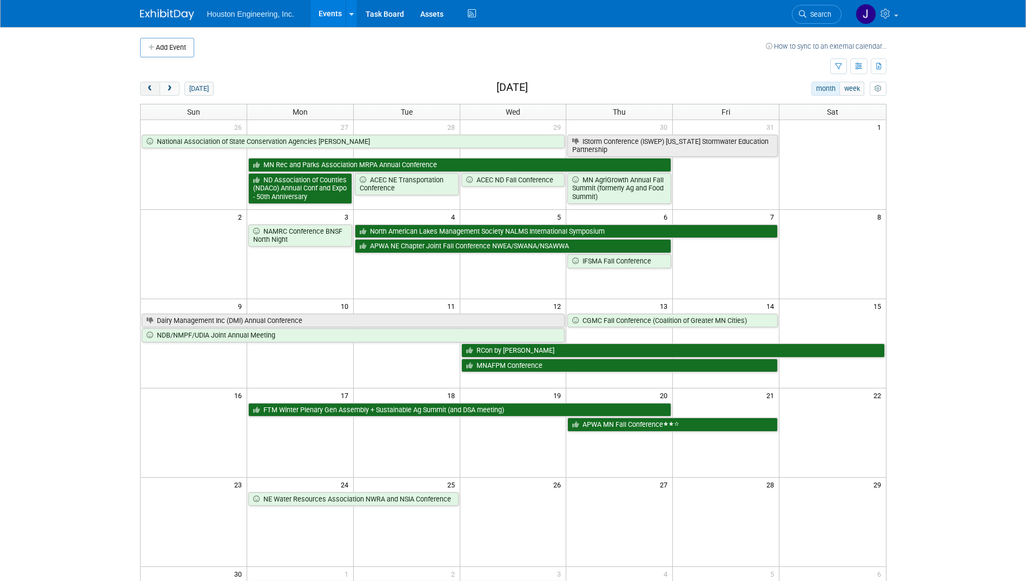
click at [143, 88] on button "prev" at bounding box center [150, 89] width 20 height 14
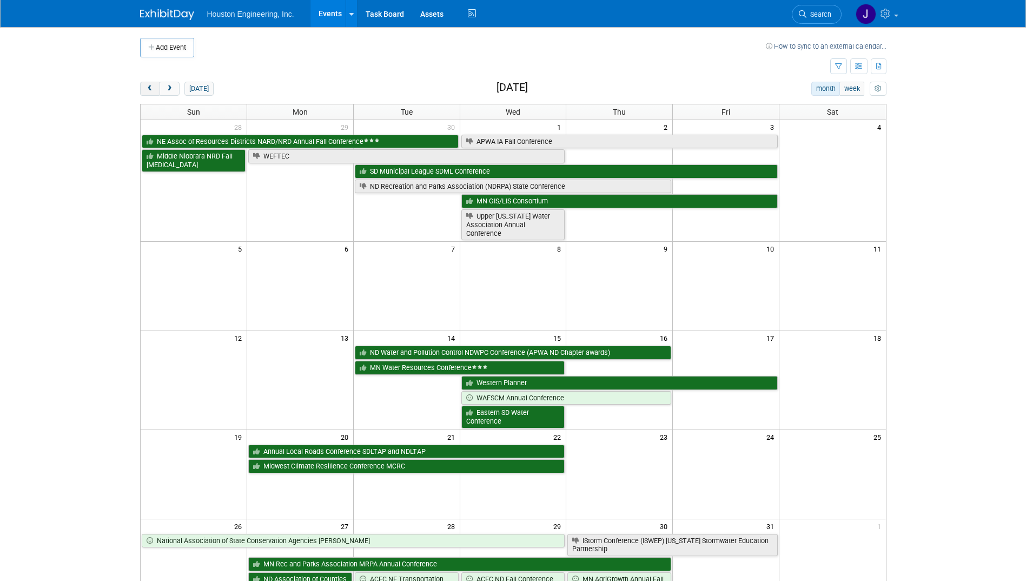
click at [143, 88] on button "prev" at bounding box center [150, 89] width 20 height 14
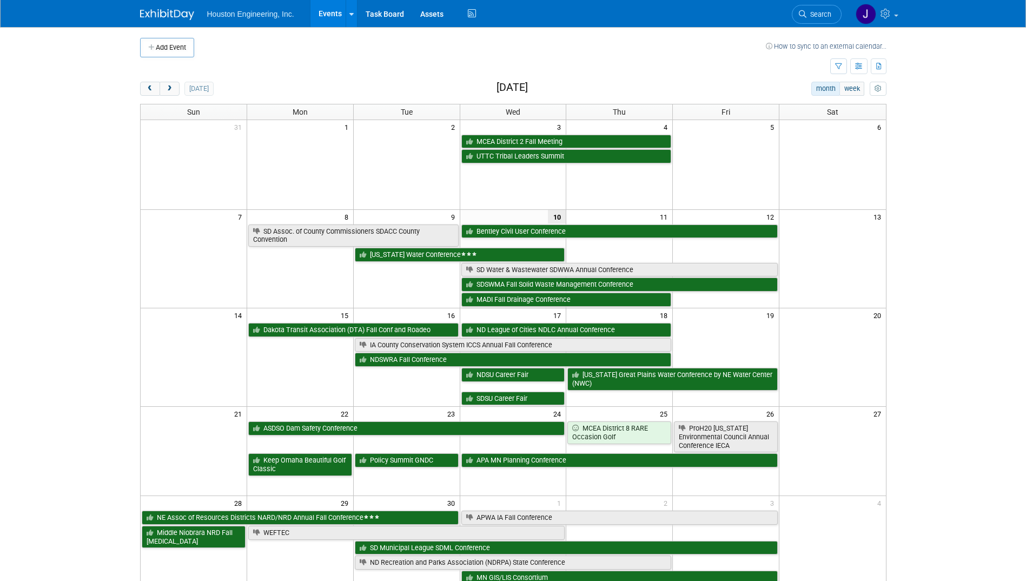
click at [402, 78] on div "Add Event How to sync to an external calendar... New Event Duplicate Event Warn…" at bounding box center [513, 378] width 763 height 703
click at [837, 69] on icon "button" at bounding box center [838, 66] width 7 height 7
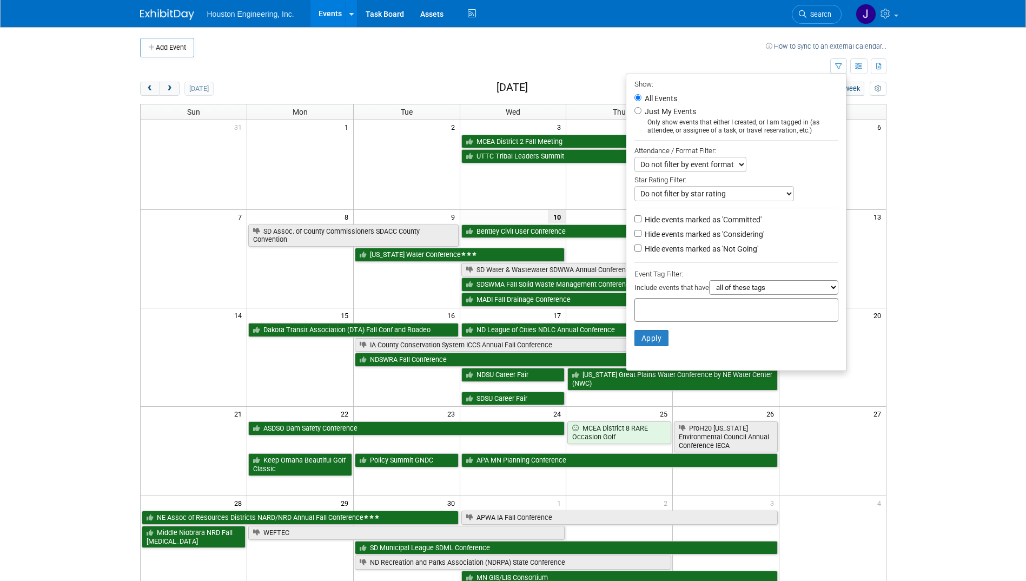
click at [645, 111] on label "Just My Events" at bounding box center [670, 111] width 54 height 11
click at [641, 111] on input "Just My Events" at bounding box center [637, 110] width 7 height 7
radio input "true"
click at [649, 343] on button "Apply" at bounding box center [651, 338] width 35 height 16
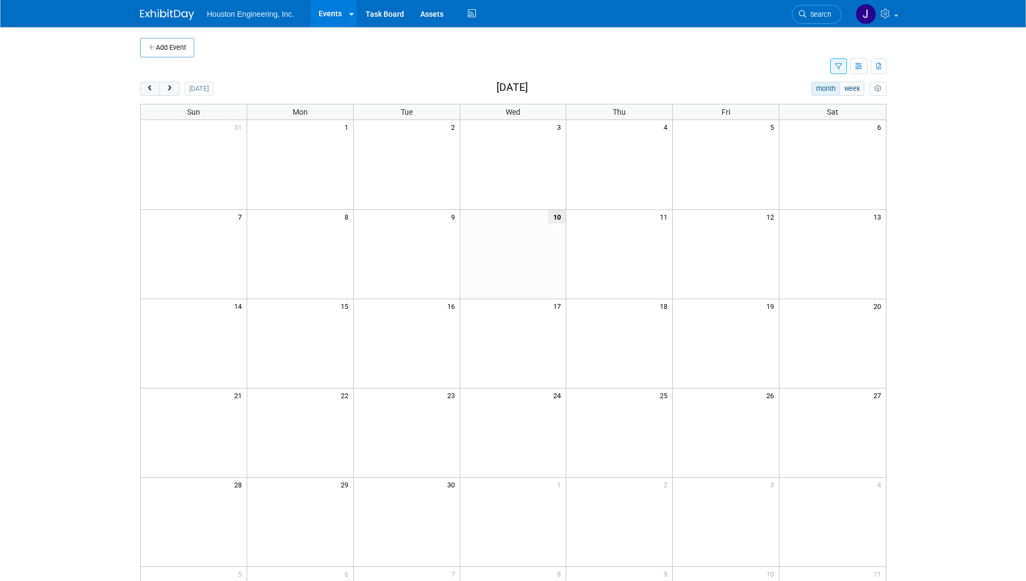
click at [832, 70] on button "button" at bounding box center [838, 66] width 17 height 16
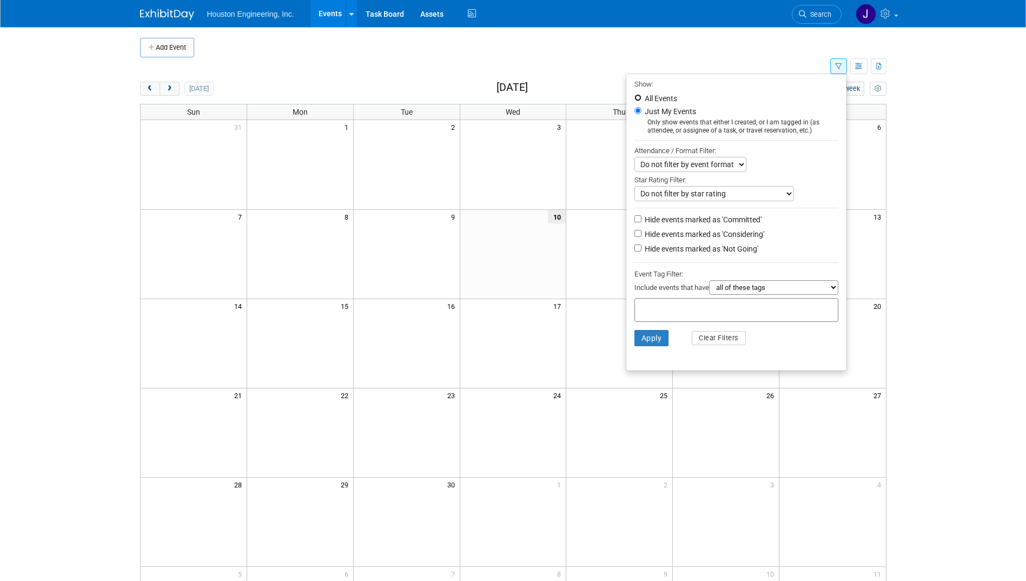
click at [634, 100] on input "All Events" at bounding box center [637, 97] width 7 height 7
radio input "true"
click at [644, 337] on button "Apply" at bounding box center [651, 338] width 35 height 16
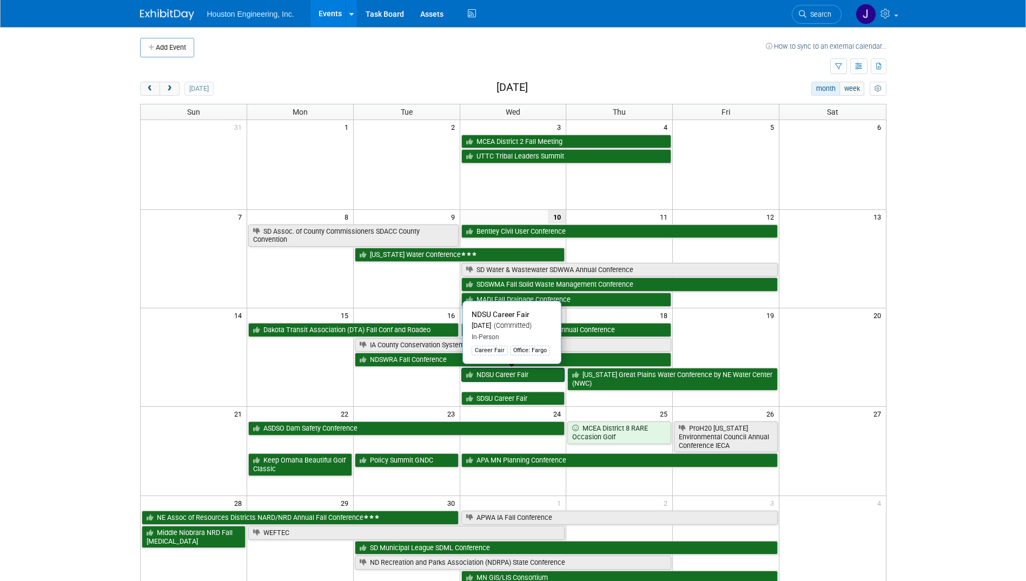
click at [513, 381] on link "NDSU Career Fair" at bounding box center [513, 375] width 104 height 14
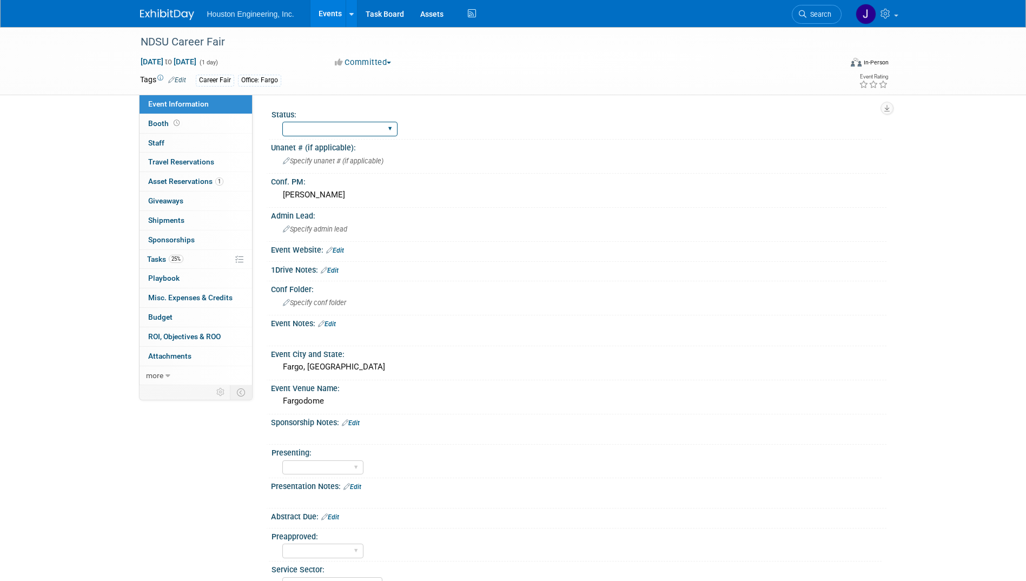
click at [392, 125] on select "1 - GNG/KO Needed 2 - Post KO/Active Planning 3 - Reg/Prep Done" at bounding box center [339, 129] width 115 height 15
click at [440, 128] on div "1 - GNG/KO Needed 2 - Post KO/Active Planning 3 - Reg/Prep Done" at bounding box center [581, 127] width 599 height 17
click at [157, 120] on span "Booth" at bounding box center [165, 123] width 34 height 9
select select "Yes"
select select "Fargo"
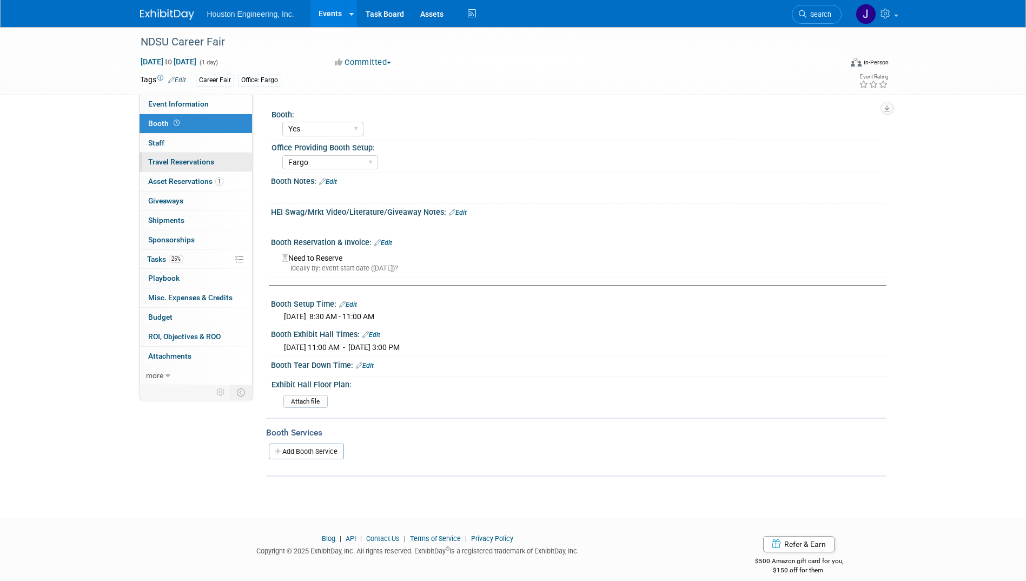
click at [171, 164] on span "Travel Reservations 0" at bounding box center [181, 161] width 66 height 9
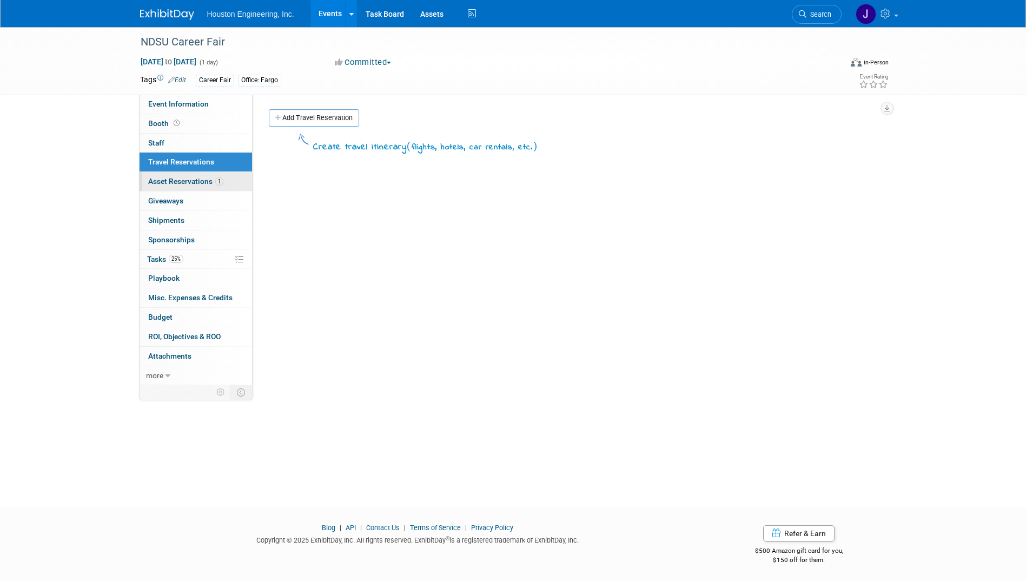
click at [166, 185] on span "Asset Reservations 1" at bounding box center [185, 181] width 75 height 9
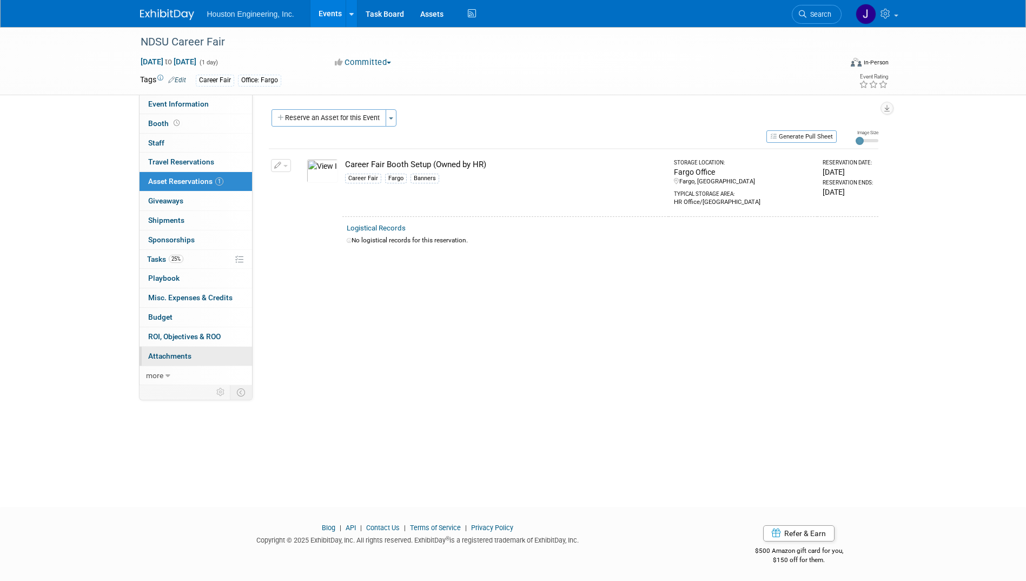
click at [174, 356] on span "Attachments 0" at bounding box center [169, 356] width 43 height 9
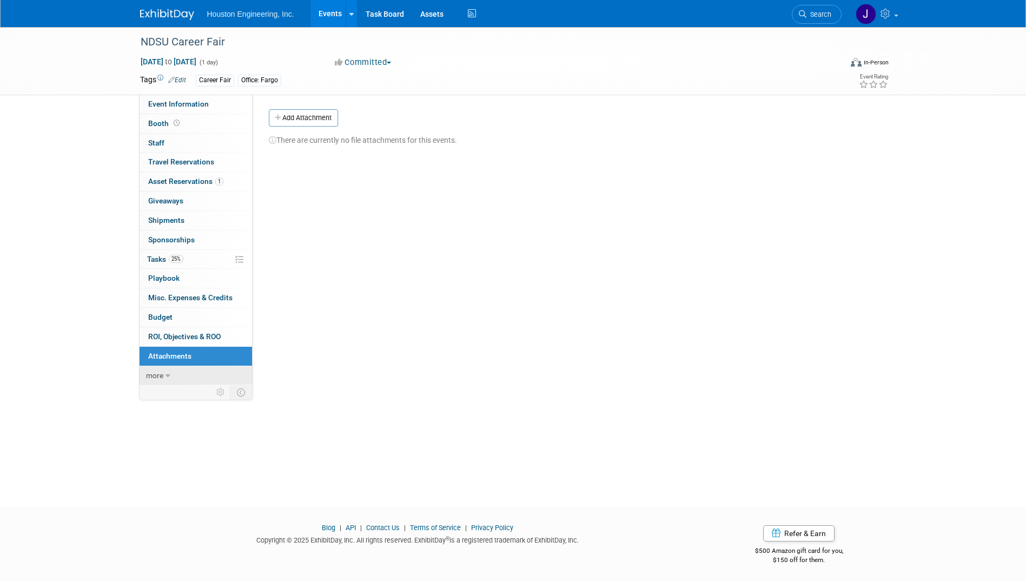
click at [159, 378] on span "more" at bounding box center [154, 375] width 17 height 9
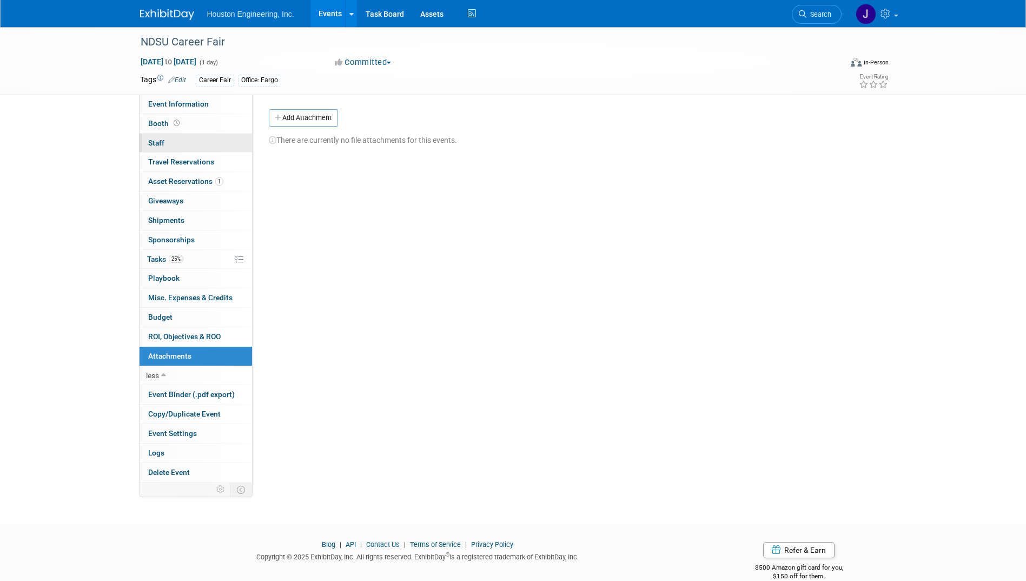
click at [153, 142] on span "Staff 0" at bounding box center [156, 142] width 16 height 9
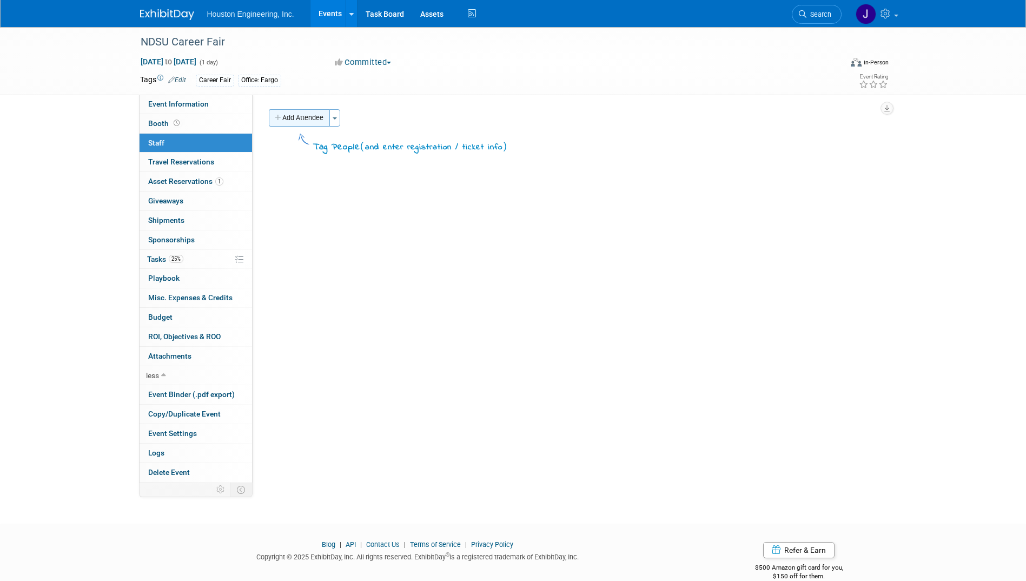
click at [300, 121] on button "Add Attendee" at bounding box center [299, 117] width 61 height 17
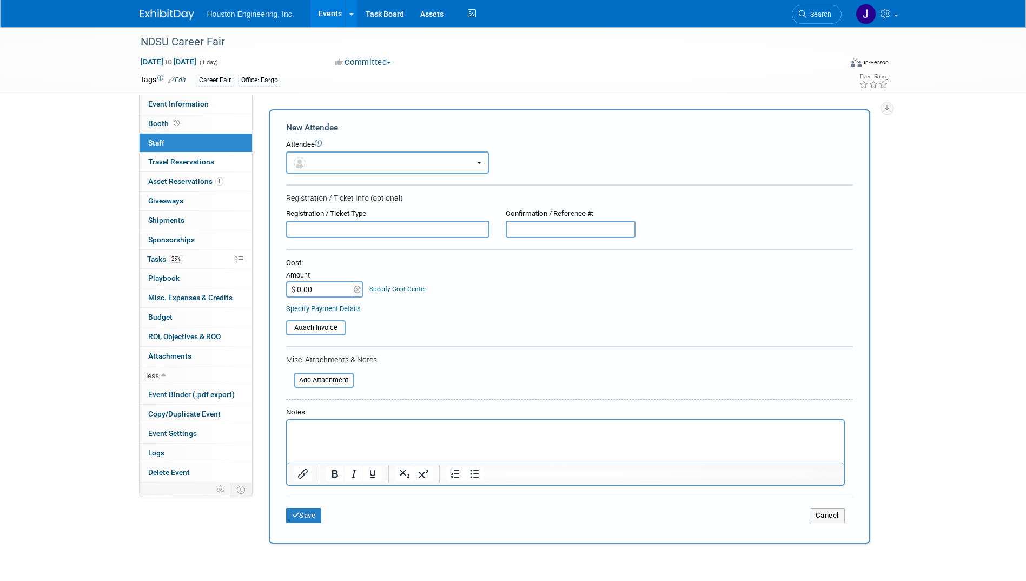
click at [321, 157] on button "button" at bounding box center [387, 162] width 203 height 22
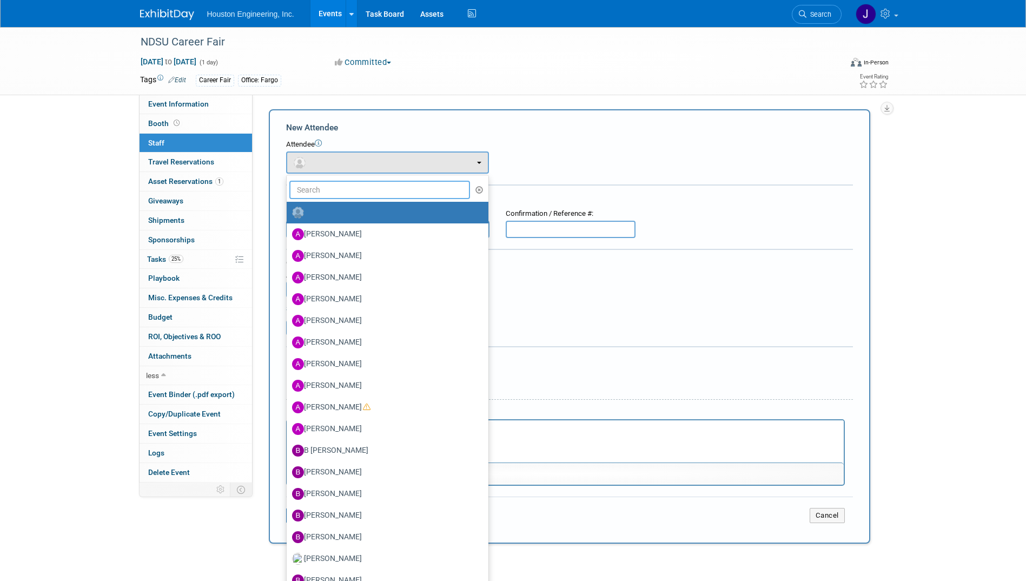
click at [319, 186] on input "text" at bounding box center [379, 190] width 181 height 18
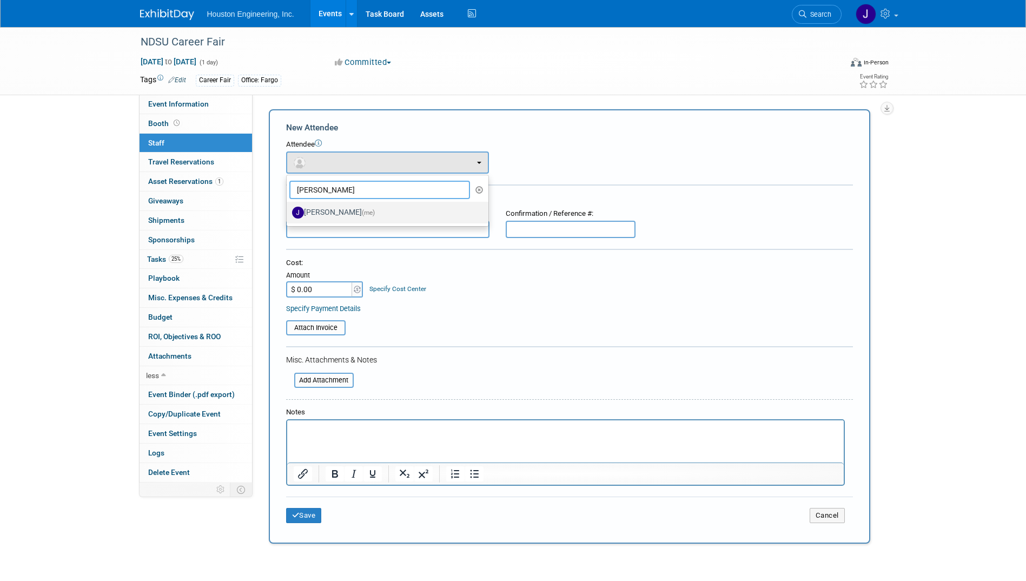
type input "janelle"
click at [325, 215] on label "Janelle Wunderlich (me)" at bounding box center [385, 212] width 186 height 17
click at [288, 215] on input "Janelle Wunderlich (me)" at bounding box center [284, 211] width 7 height 7
select select "4dd41036-14d0-4be3-a647-88df19a3cd8b"
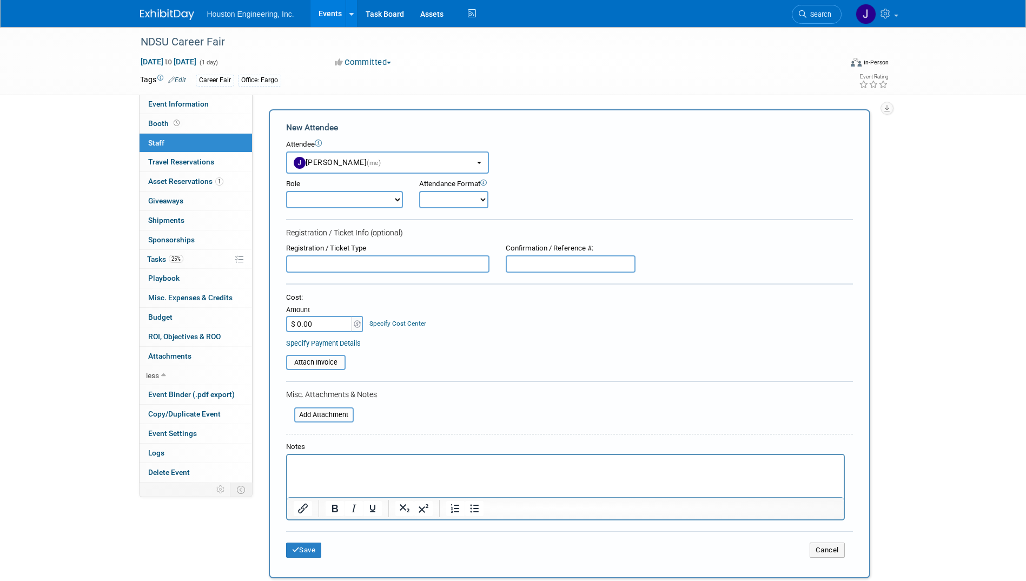
click at [400, 202] on select "Conf Attendee Conf PM Demonstrator Host Planner Presenter Sales Representative" at bounding box center [344, 199] width 117 height 17
select select "200"
click at [286, 191] on select "Conf Attendee Conf PM Demonstrator Host Planner Presenter Sales Representative" at bounding box center [344, 199] width 117 height 17
click at [478, 196] on select "Onsite Remote" at bounding box center [453, 199] width 69 height 17
select select "1"
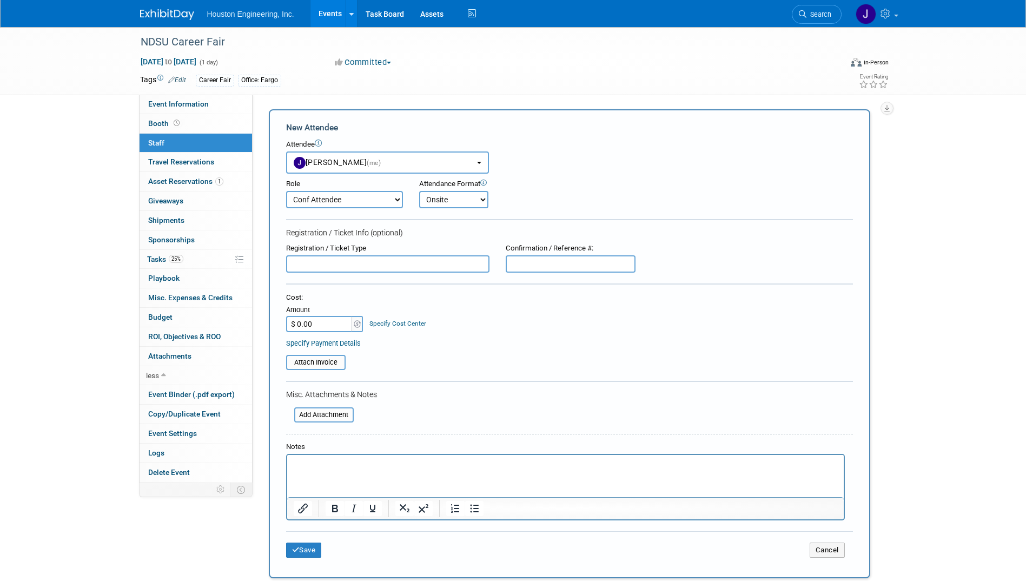
click at [419, 191] on select "Onsite Remote" at bounding box center [453, 199] width 69 height 17
click at [577, 208] on div "Role Conf Attendee Conf PM Demonstrator Host Planner Presenter" at bounding box center [569, 191] width 583 height 35
click at [308, 553] on button "Save" at bounding box center [304, 550] width 36 height 15
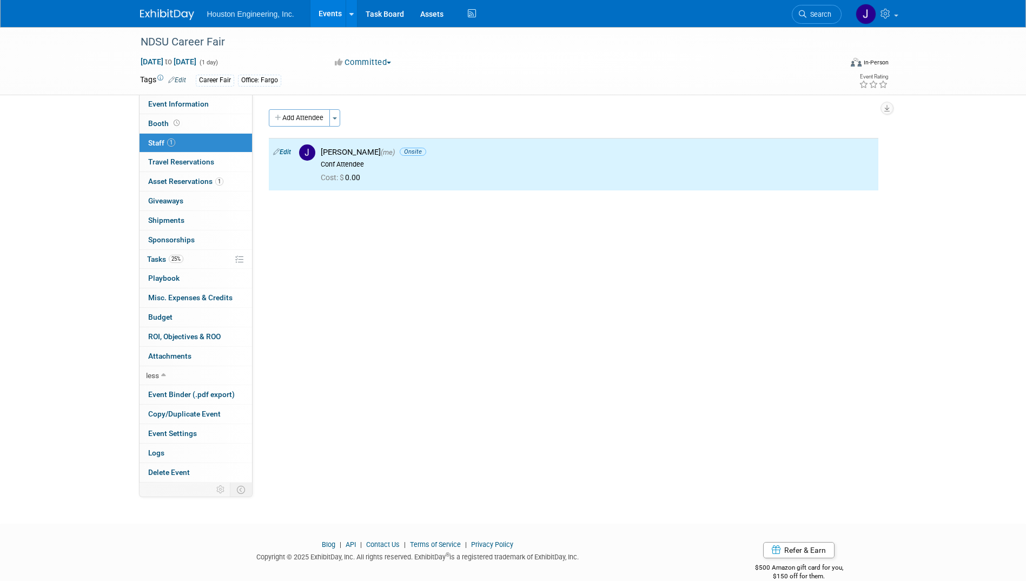
click at [506, 314] on div "Status: 1 - GNG/KO Needed 2 - Post KO/Active Planning 3 - Reg/Prep Done Unanet …" at bounding box center [570, 289] width 634 height 388
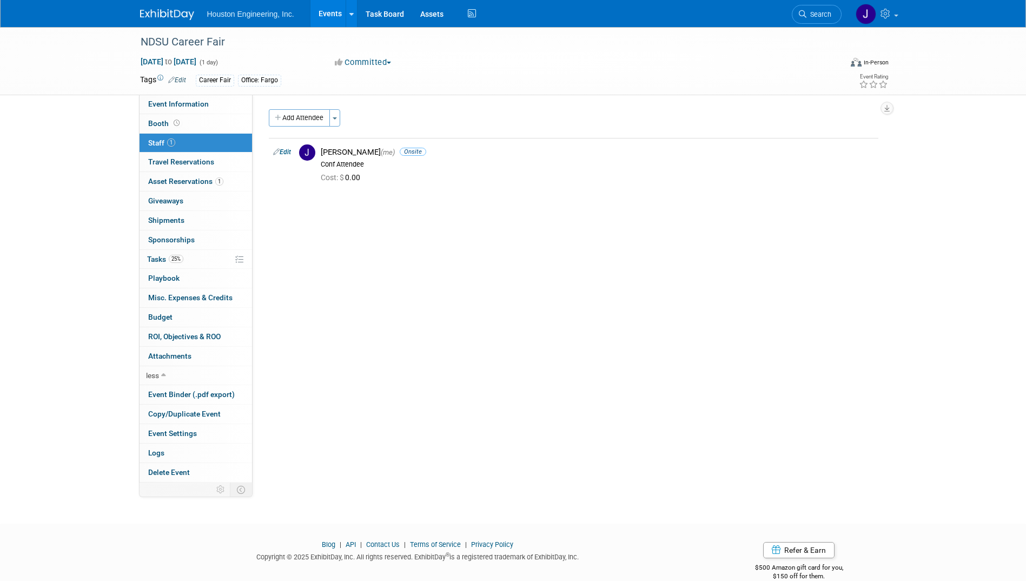
click at [481, 310] on div "Status: 1 - GNG/KO Needed 2 - Post KO/Active Planning 3 - Reg/Prep Done Unanet …" at bounding box center [570, 289] width 634 height 388
click at [418, 350] on div "Status: 1 - GNG/KO Needed 2 - Post KO/Active Planning 3 - Reg/Prep Done Unanet …" at bounding box center [570, 289] width 634 height 388
click at [212, 256] on link "25% Tasks 25%" at bounding box center [196, 259] width 113 height 19
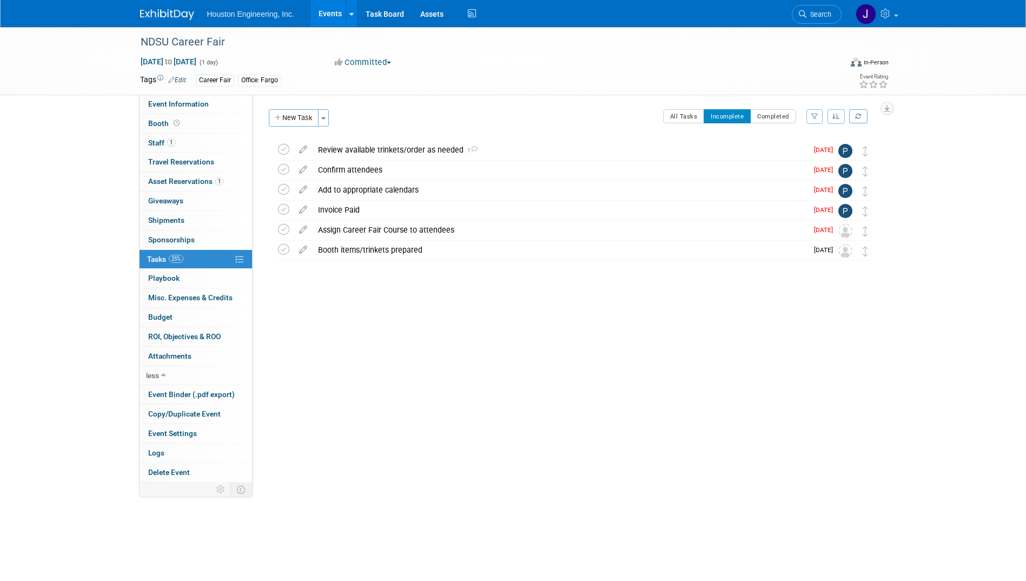
click at [379, 329] on div "Status: 1 - GNG/KO Needed 2 - Post KO/Active Planning 3 - Reg/Prep Done Unanet …" at bounding box center [570, 289] width 634 height 388
click at [162, 10] on img at bounding box center [167, 14] width 54 height 11
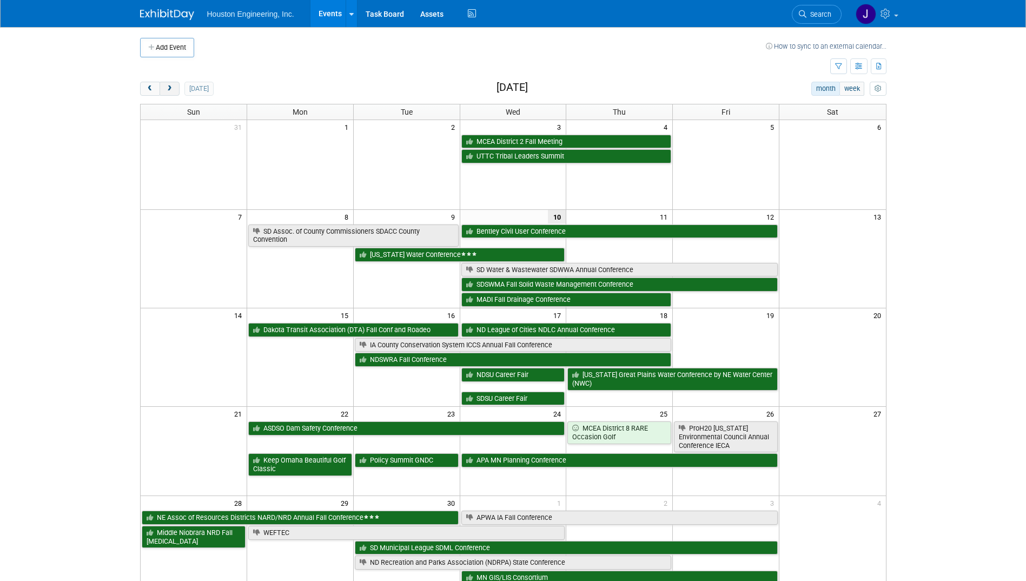
click at [171, 90] on span "next" at bounding box center [170, 88] width 8 height 7
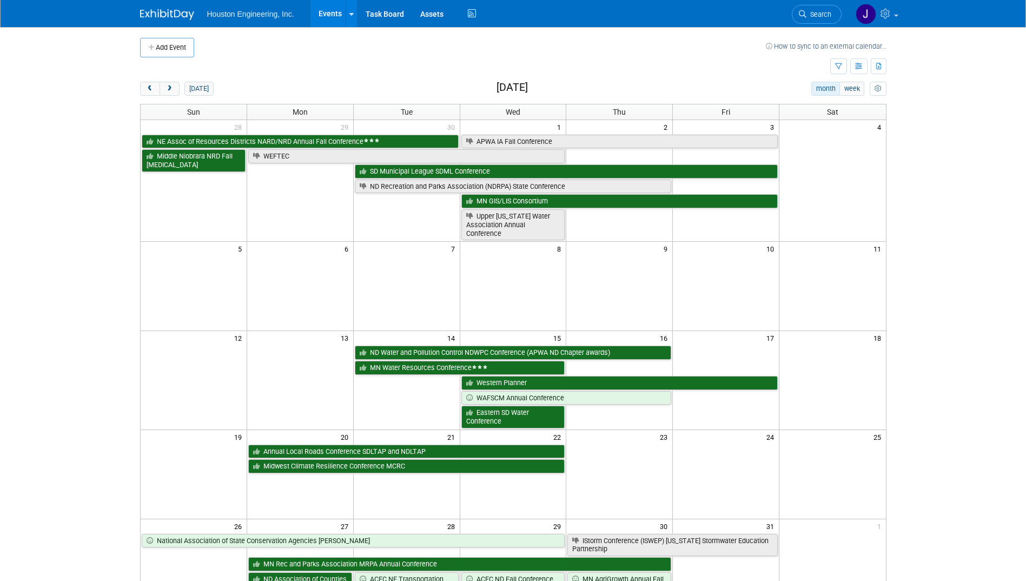
click at [401, 295] on td at bounding box center [406, 286] width 107 height 89
click at [67, 239] on body "Houston Engineering, Inc. Events Add Event Bulk Upload Events Shareable Event B…" at bounding box center [513, 290] width 1026 height 581
